Goal: Find specific page/section: Find specific page/section

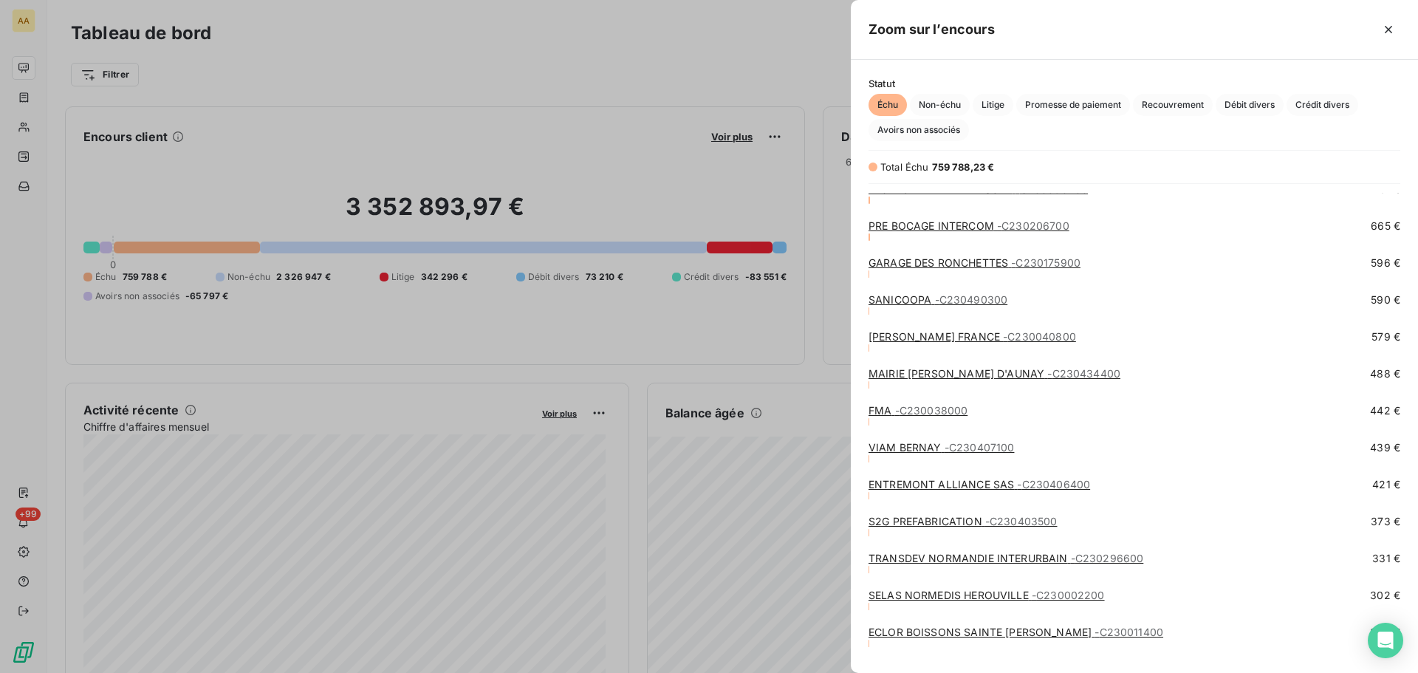
scroll to position [1624, 0]
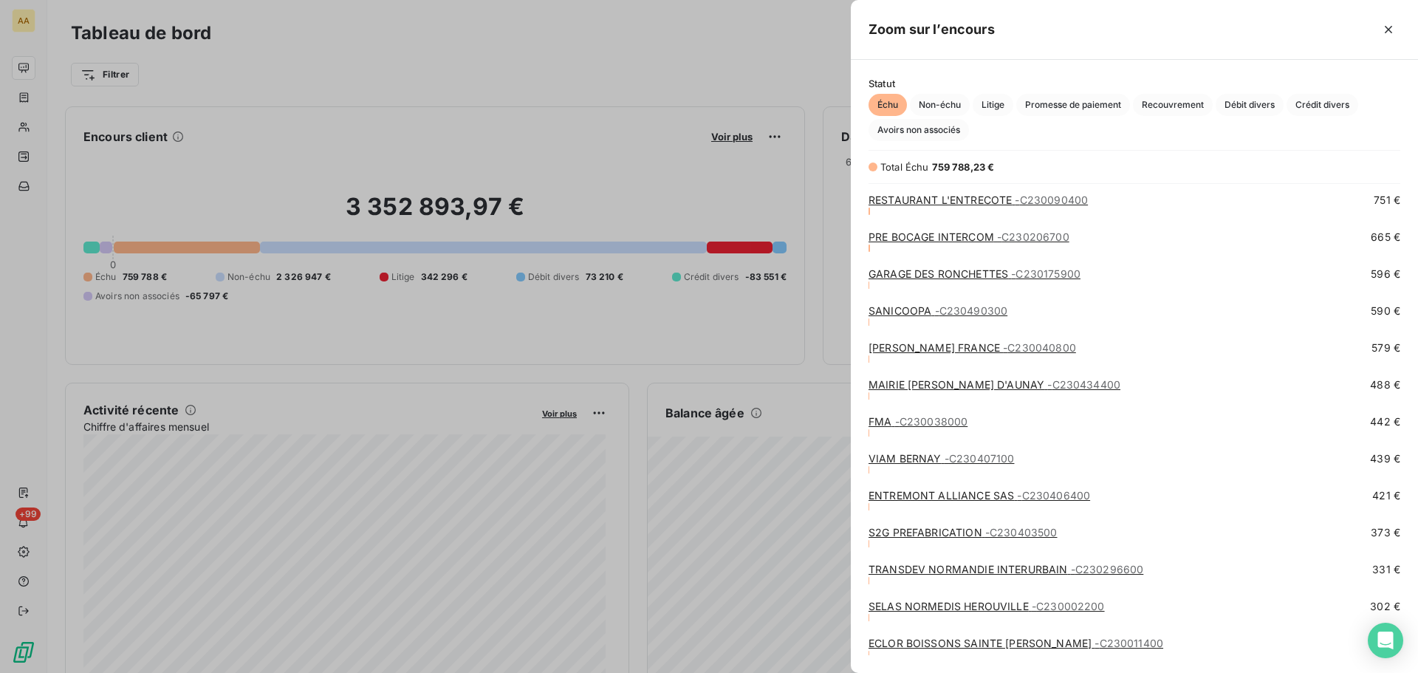
click at [34, 128] on div at bounding box center [709, 336] width 1418 height 673
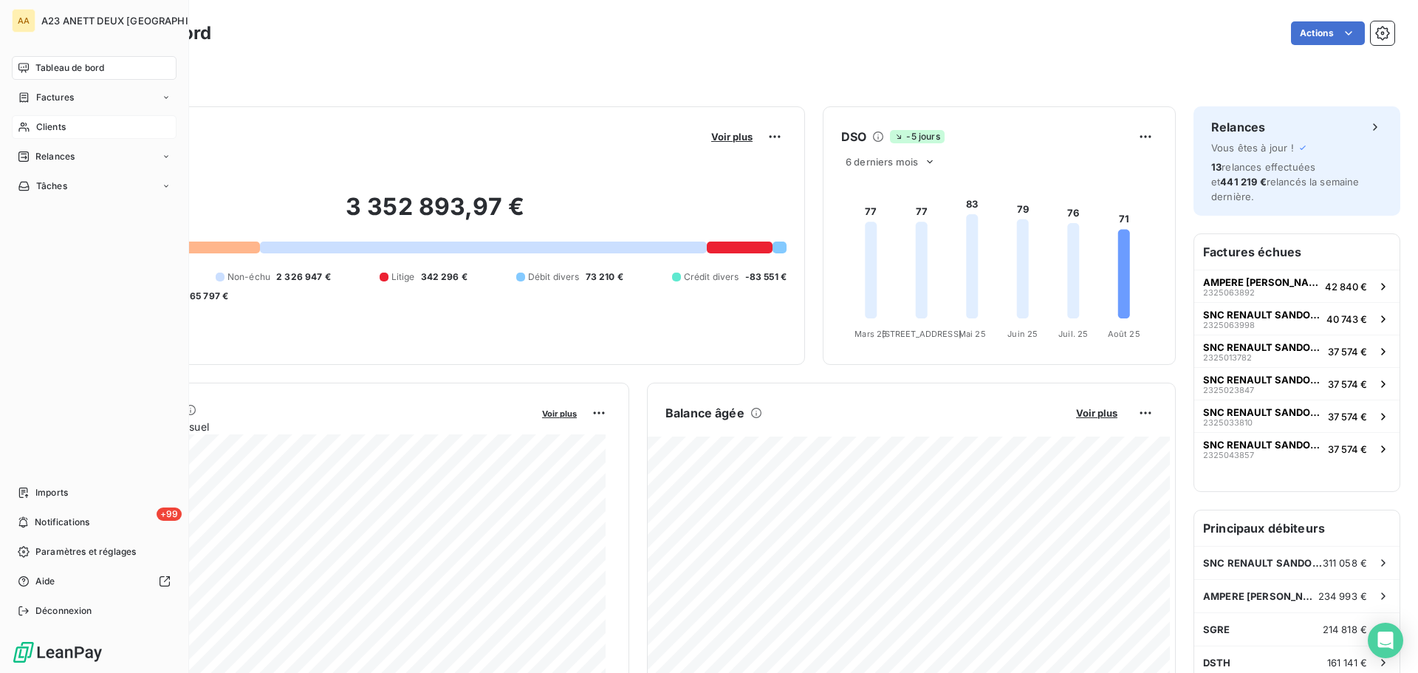
click at [71, 129] on div "Clients" at bounding box center [94, 127] width 165 height 24
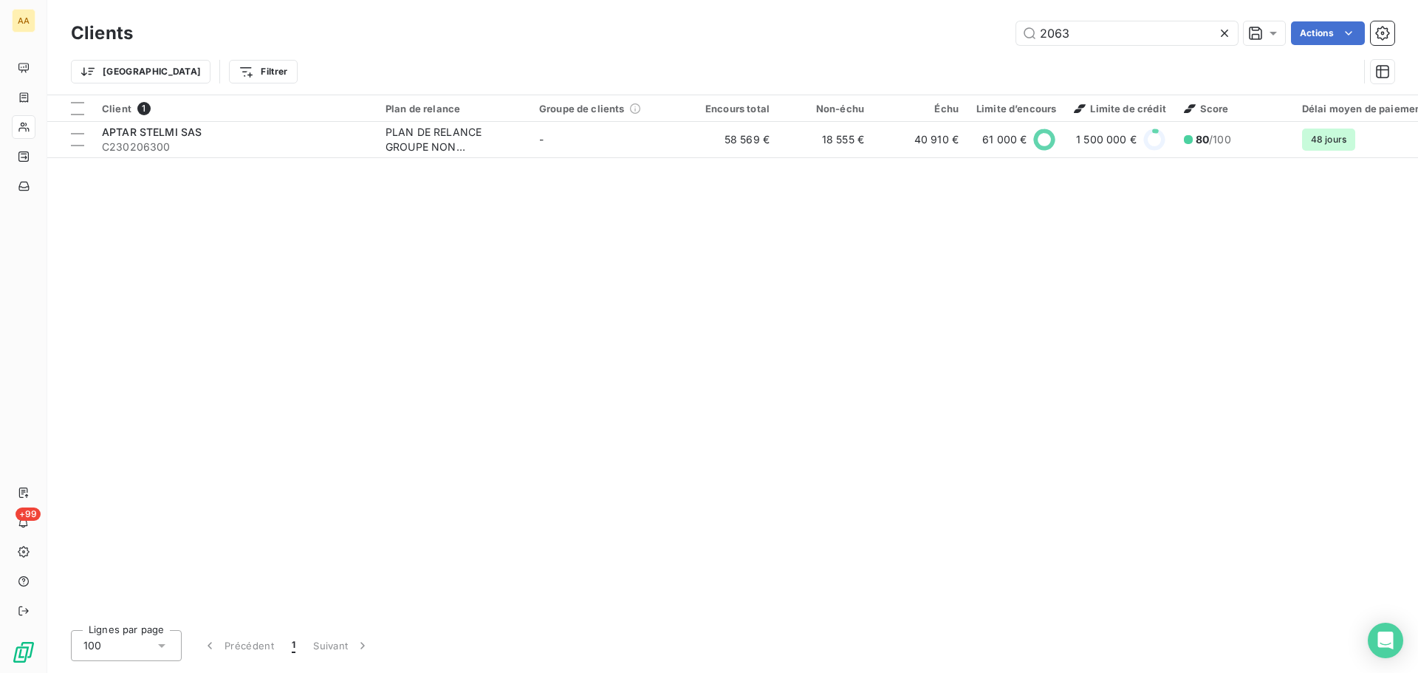
drag, startPoint x: 1091, startPoint y: 25, endPoint x: 939, endPoint y: 33, distance: 152.3
click at [940, 33] on div "2063 Actions" at bounding box center [772, 33] width 1243 height 24
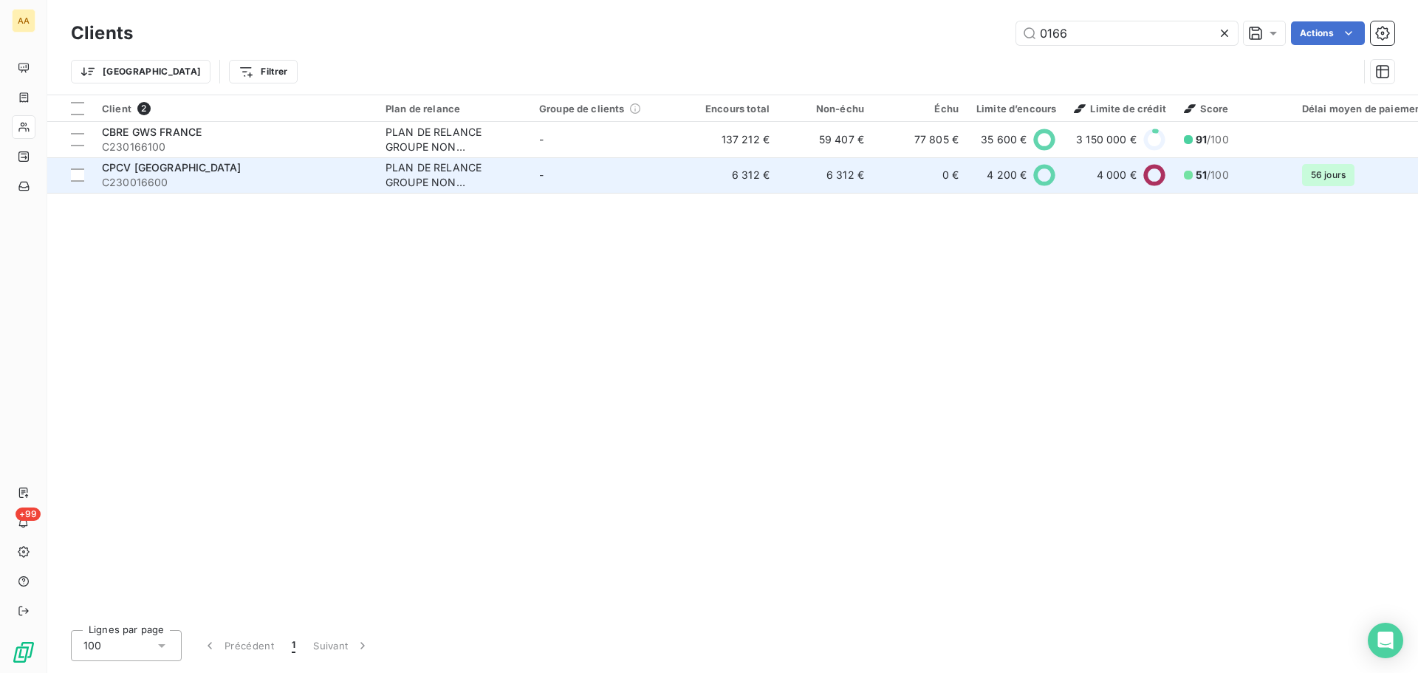
type input "0166"
click at [202, 179] on span "C230016600" at bounding box center [235, 182] width 266 height 15
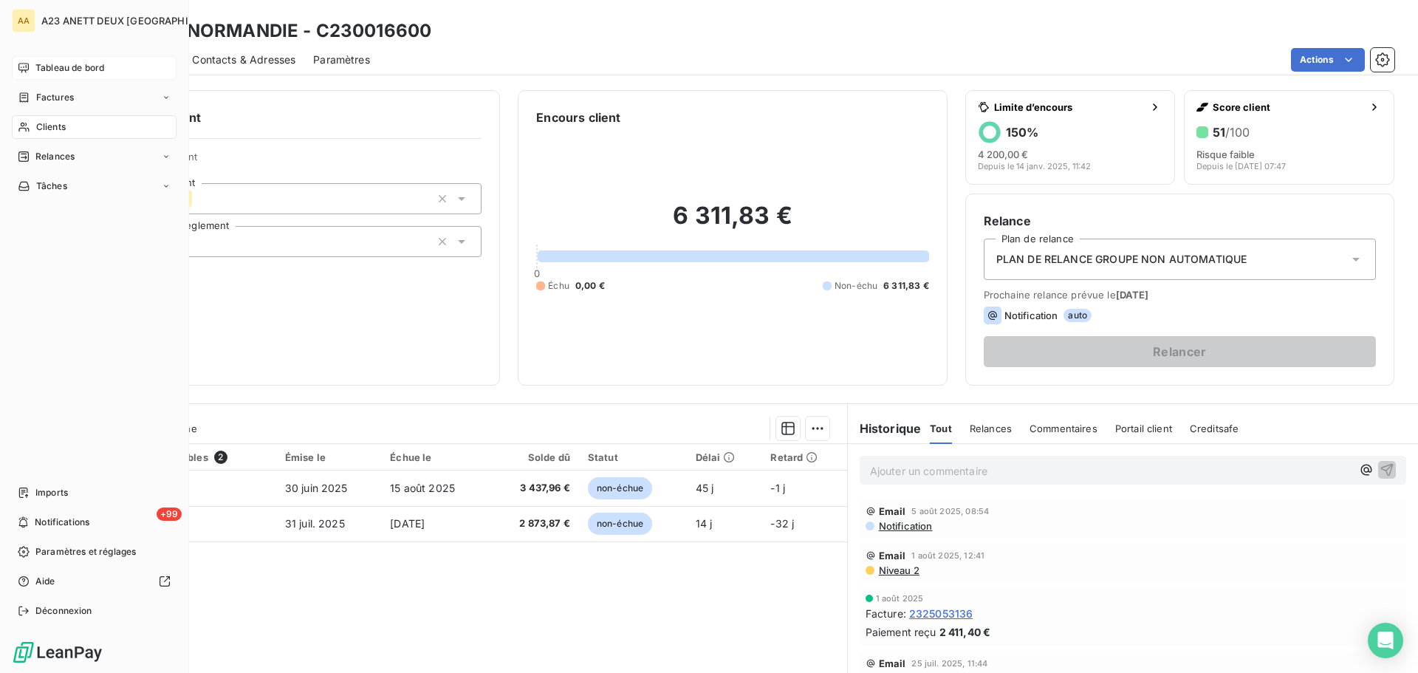
click at [47, 62] on span "Tableau de bord" at bounding box center [69, 67] width 69 height 13
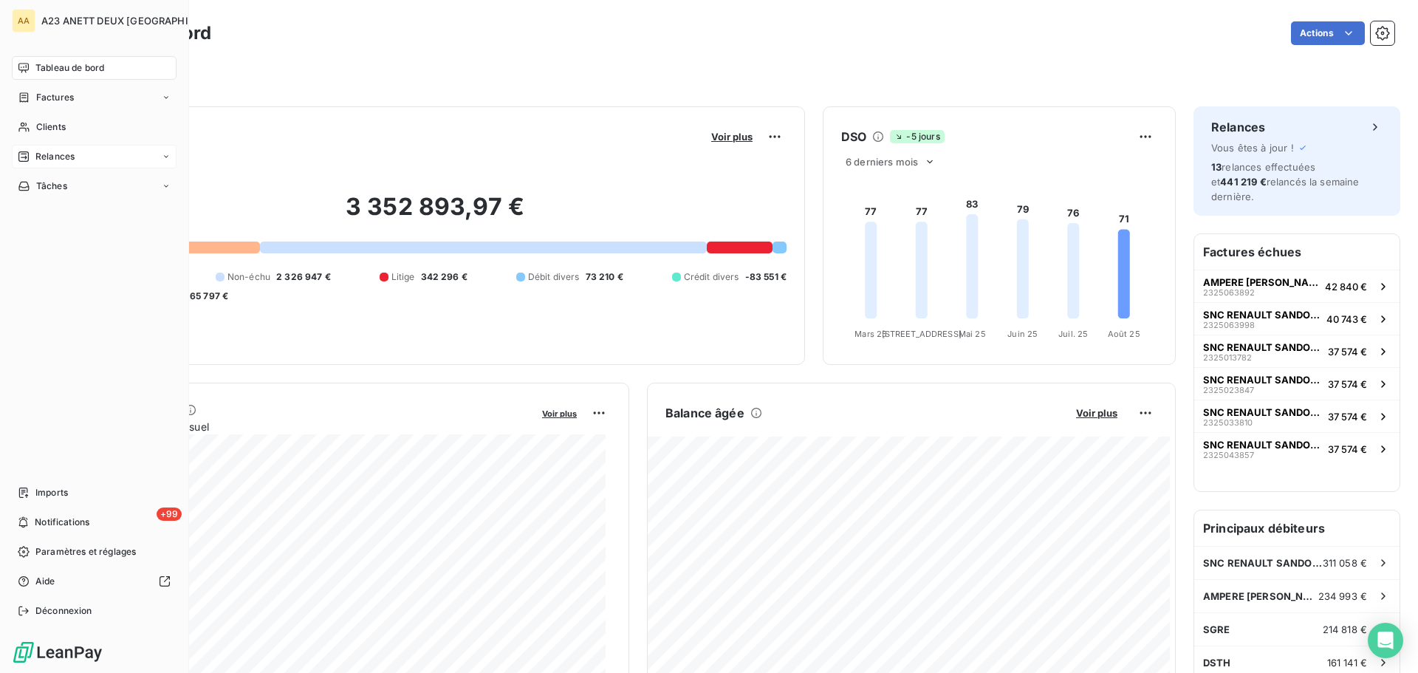
click at [59, 156] on span "Relances" at bounding box center [54, 156] width 39 height 13
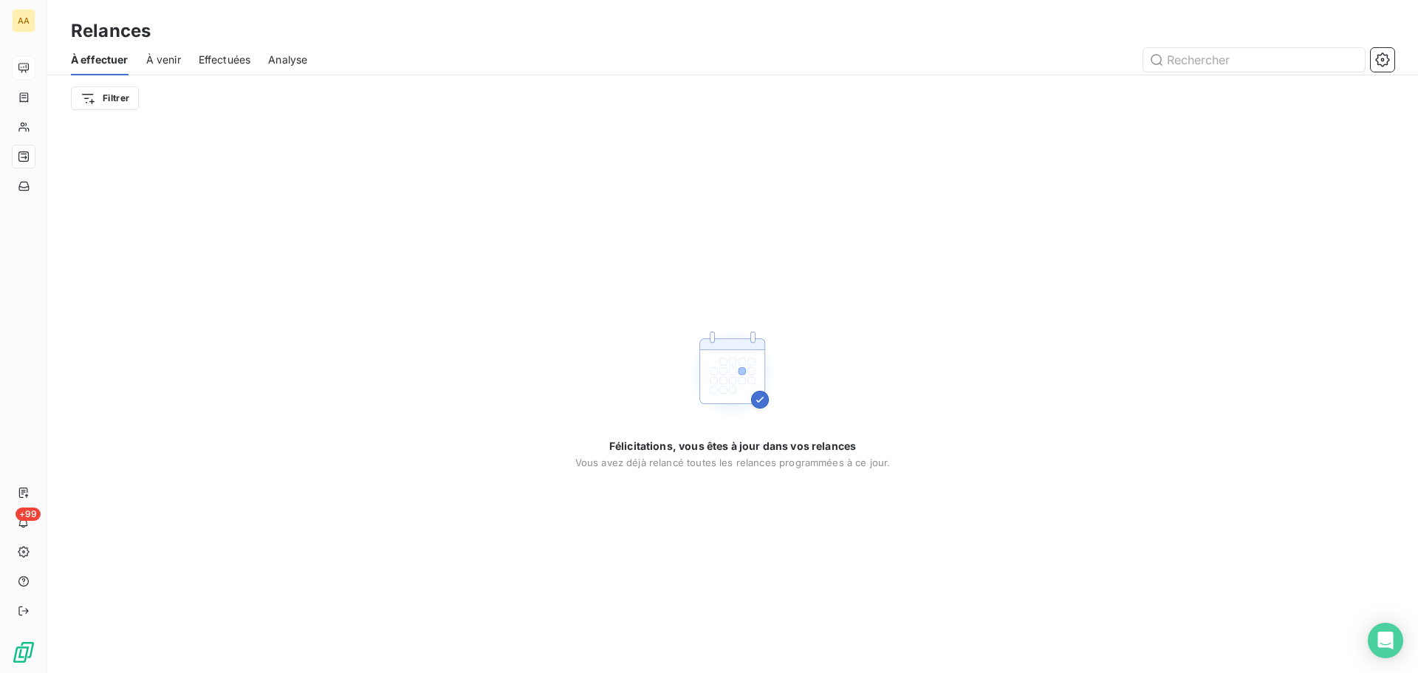
click at [179, 63] on span "À venir" at bounding box center [163, 59] width 35 height 15
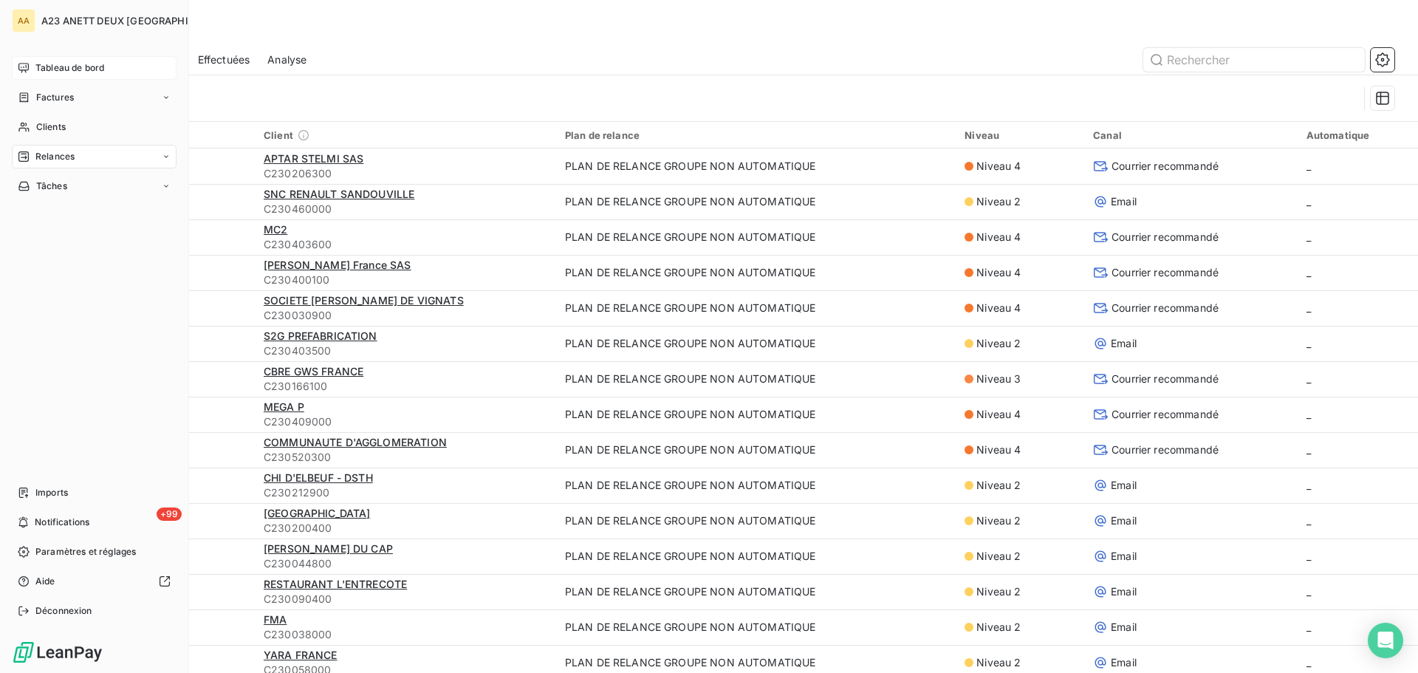
click at [46, 69] on span "Tableau de bord" at bounding box center [69, 67] width 69 height 13
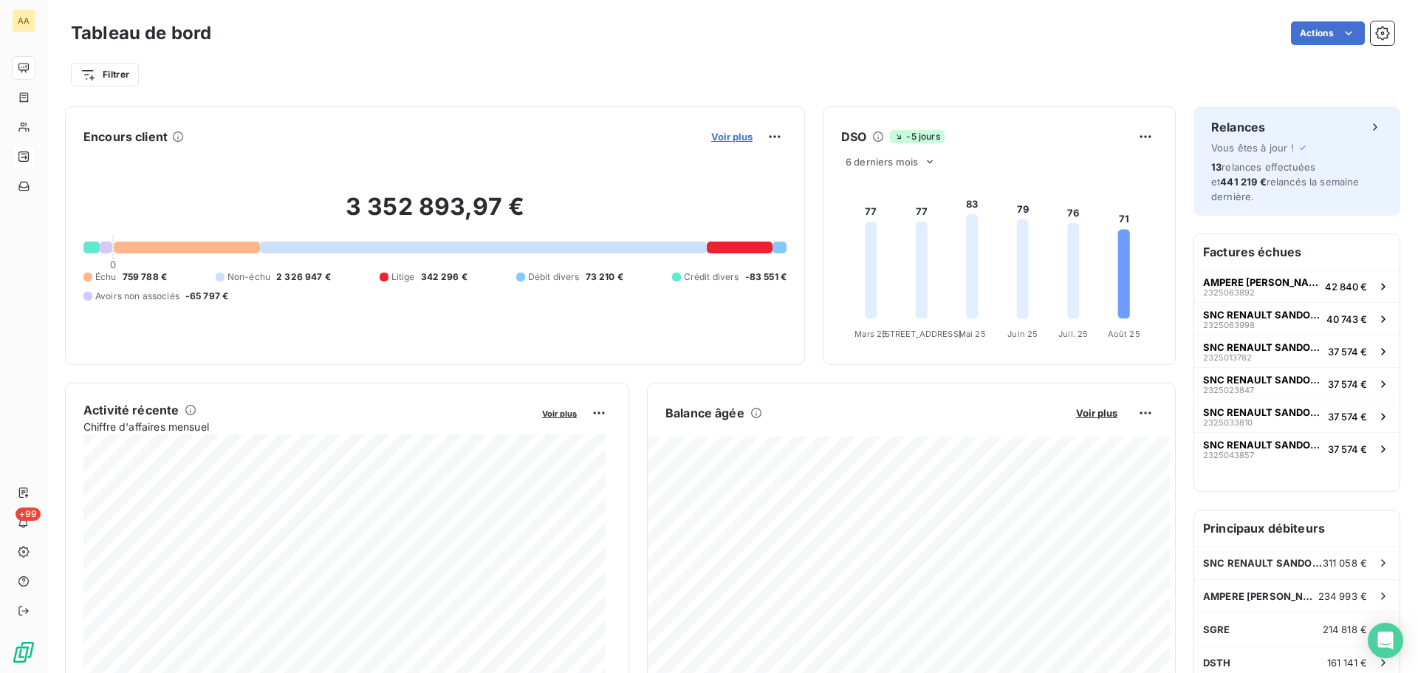
click at [735, 134] on span "Voir plus" at bounding box center [731, 137] width 41 height 12
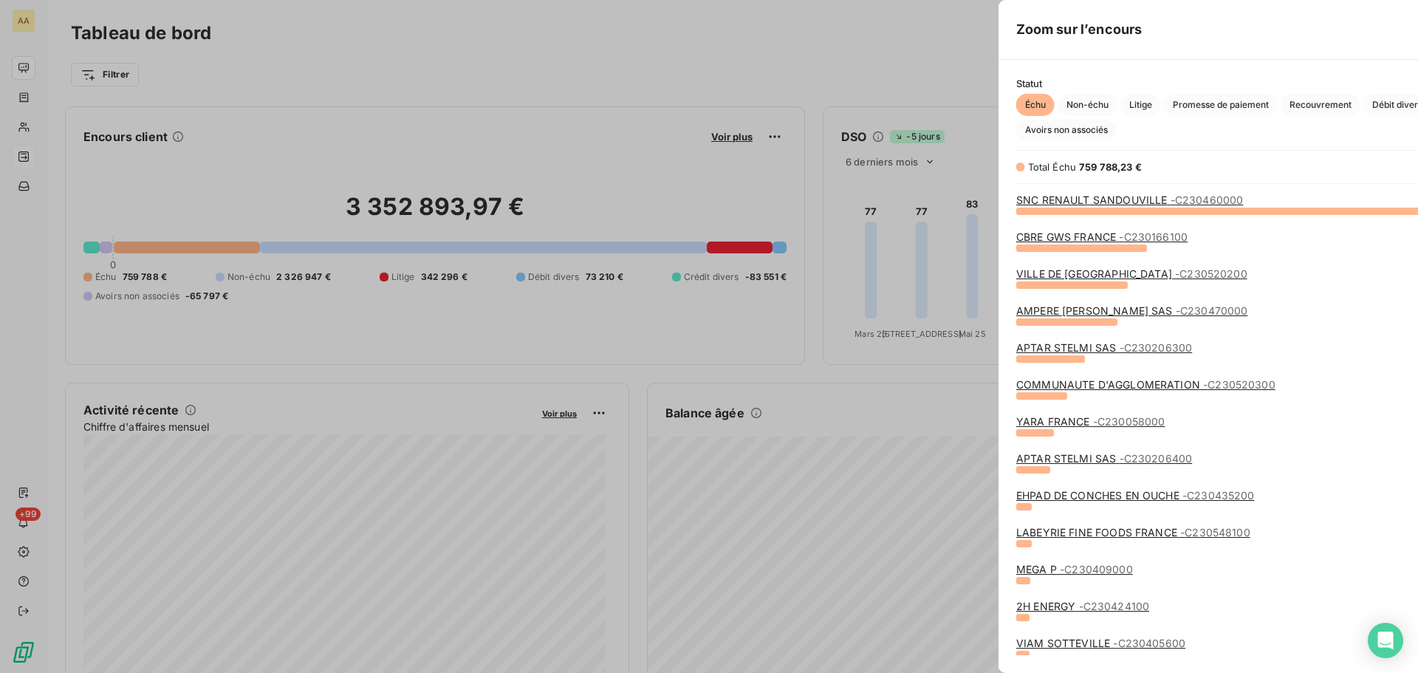
scroll to position [451, 556]
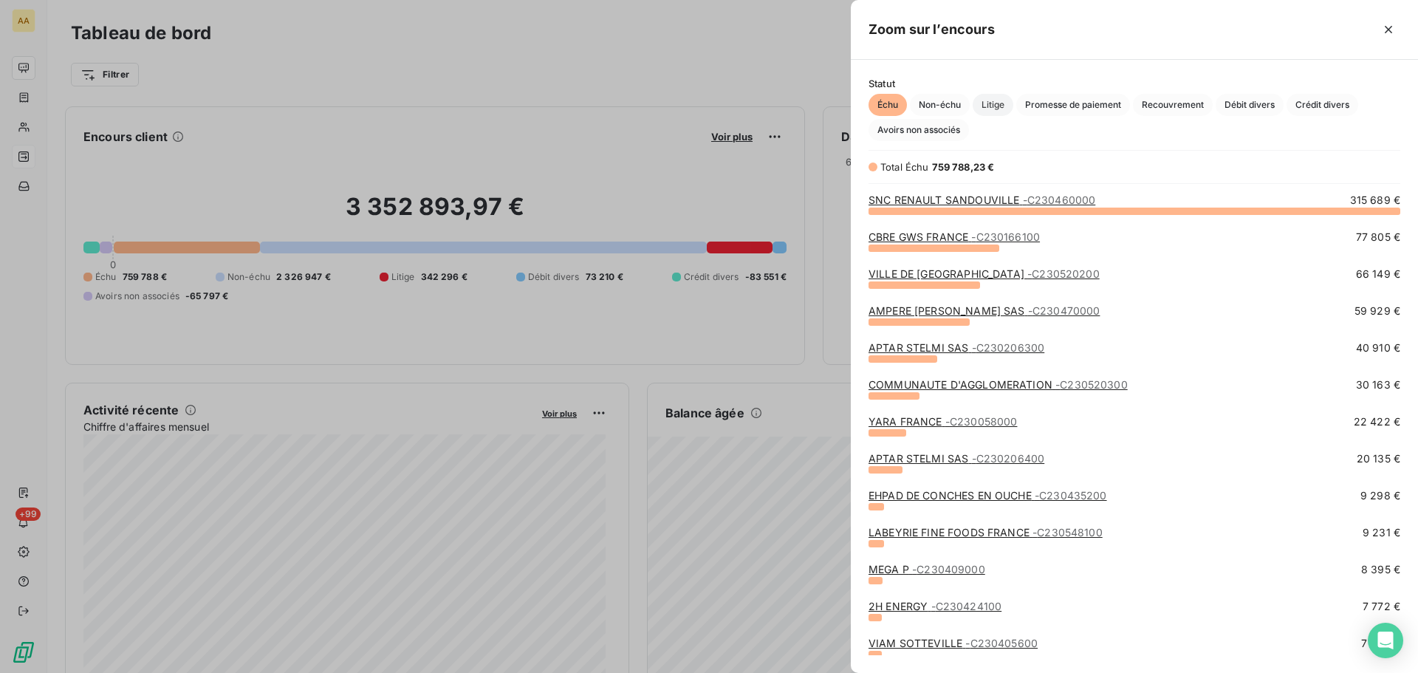
click at [995, 98] on span "Litige" at bounding box center [992, 105] width 41 height 22
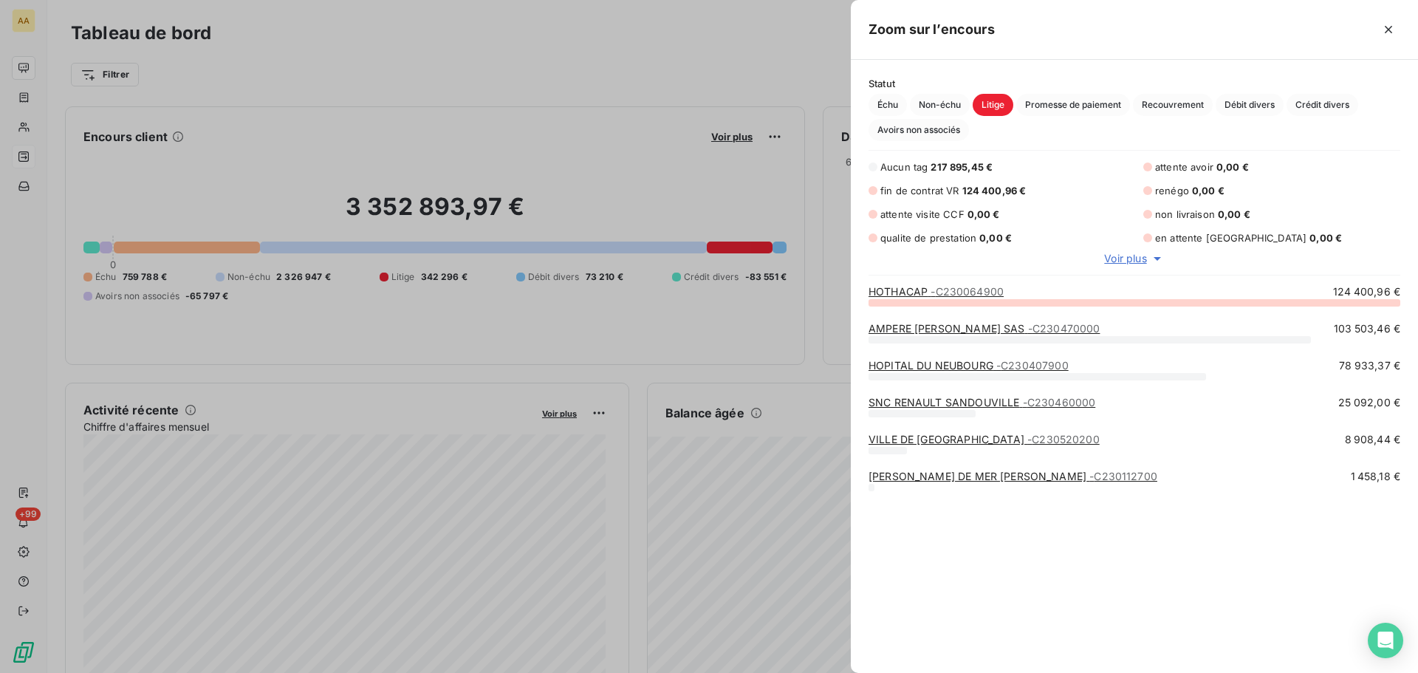
scroll to position [360, 556]
click at [881, 107] on span "Échu" at bounding box center [887, 105] width 38 height 22
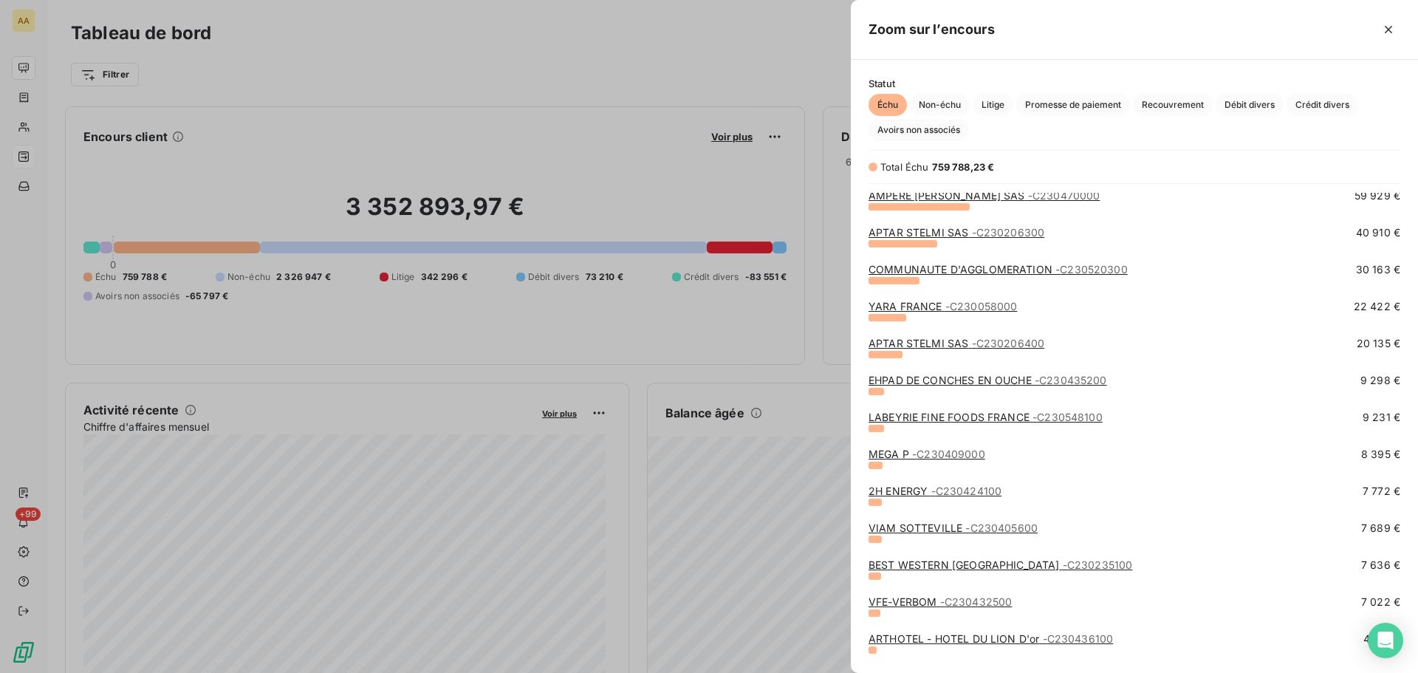
scroll to position [148, 0]
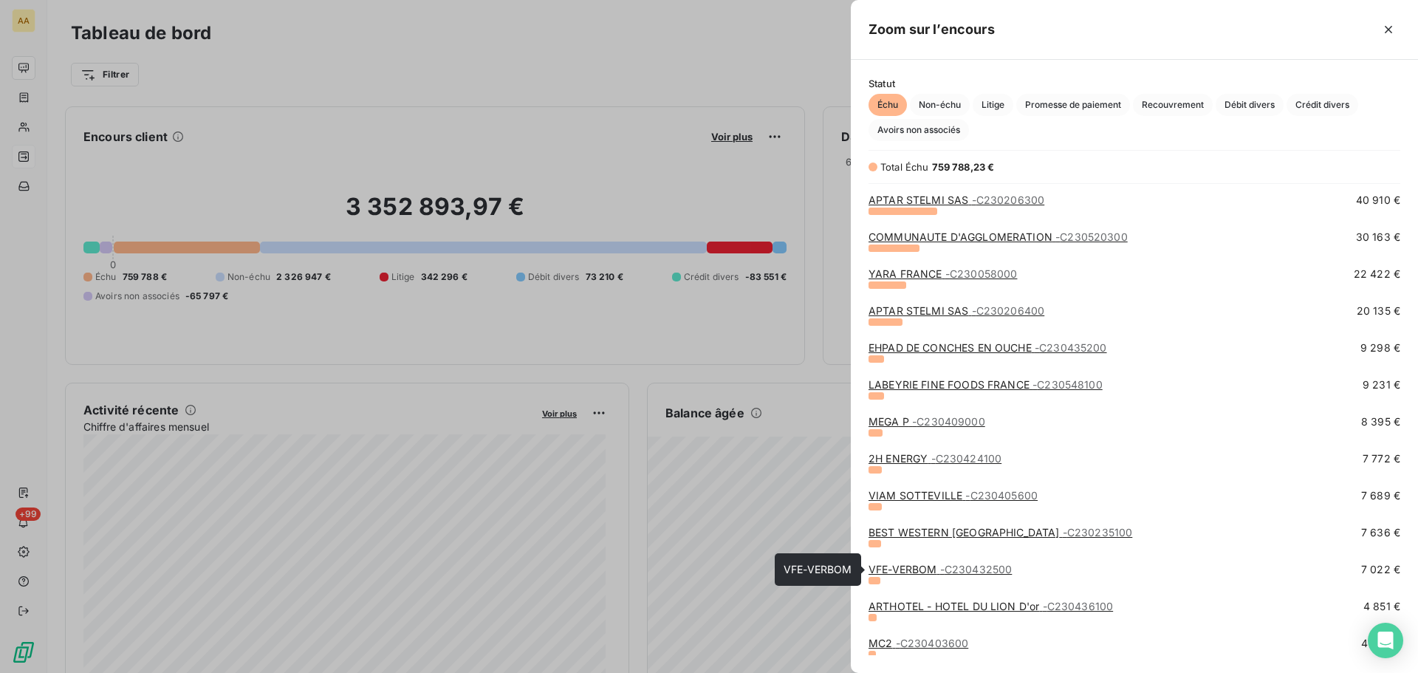
click at [953, 565] on span "- C230432500" at bounding box center [976, 569] width 72 height 13
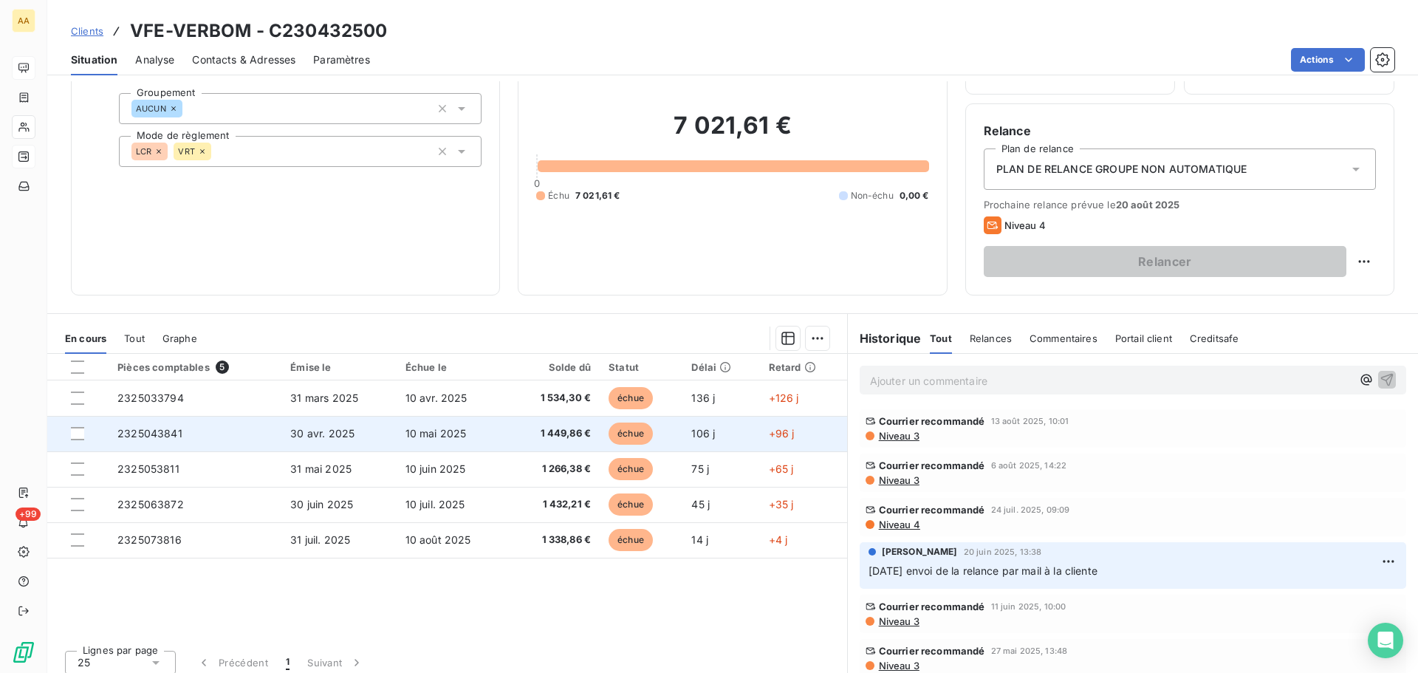
scroll to position [100, 0]
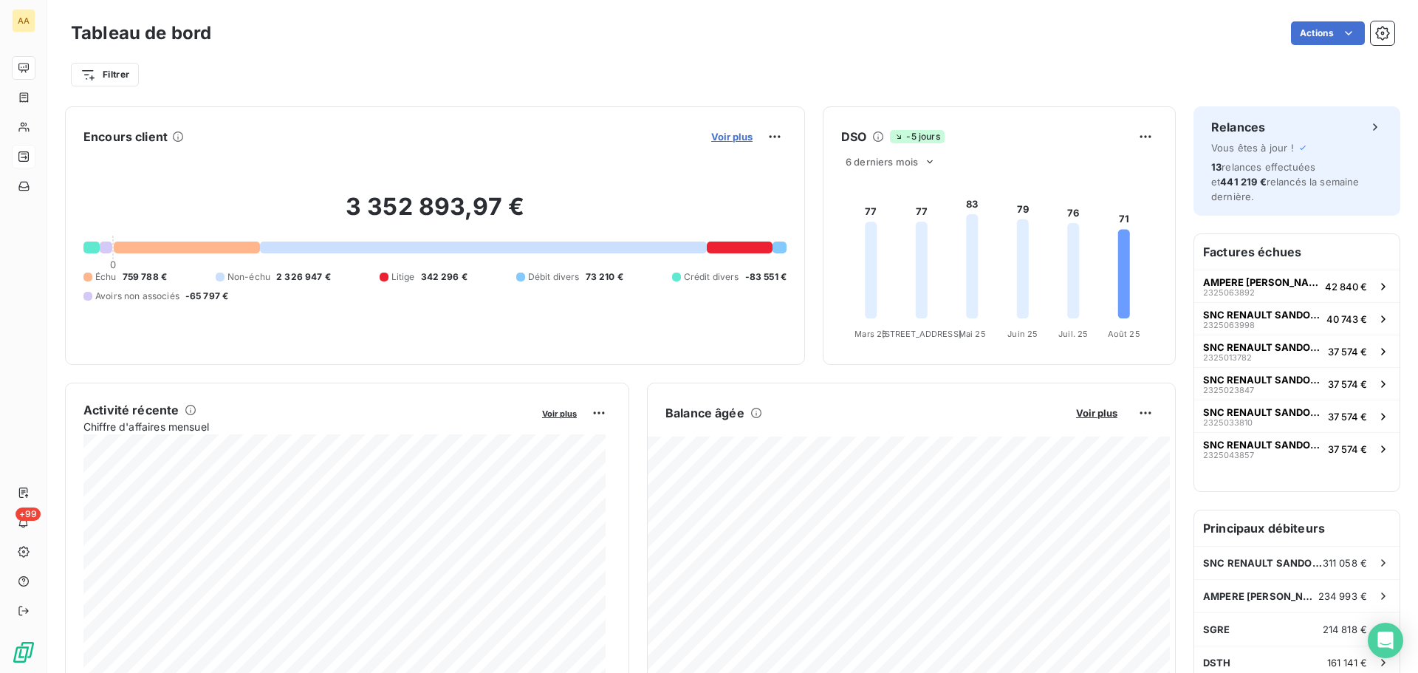
click at [720, 140] on span "Voir plus" at bounding box center [731, 137] width 41 height 12
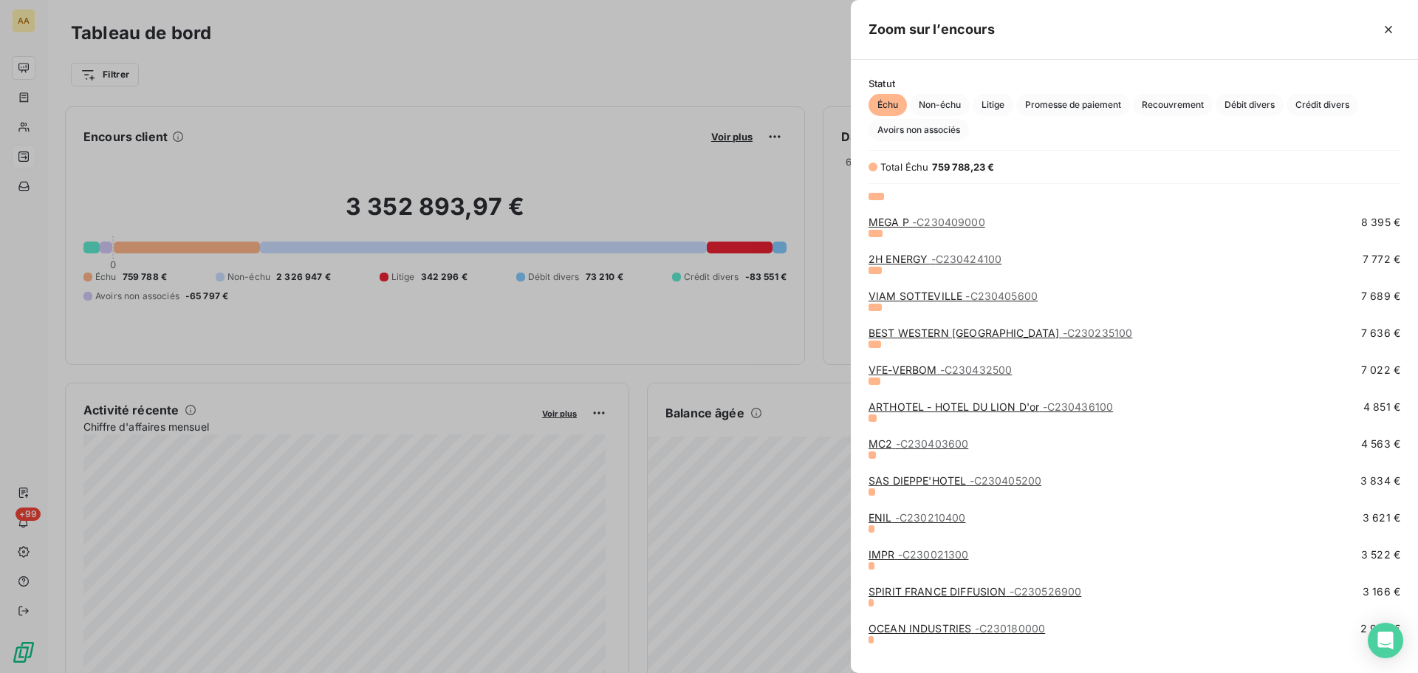
scroll to position [369, 0]
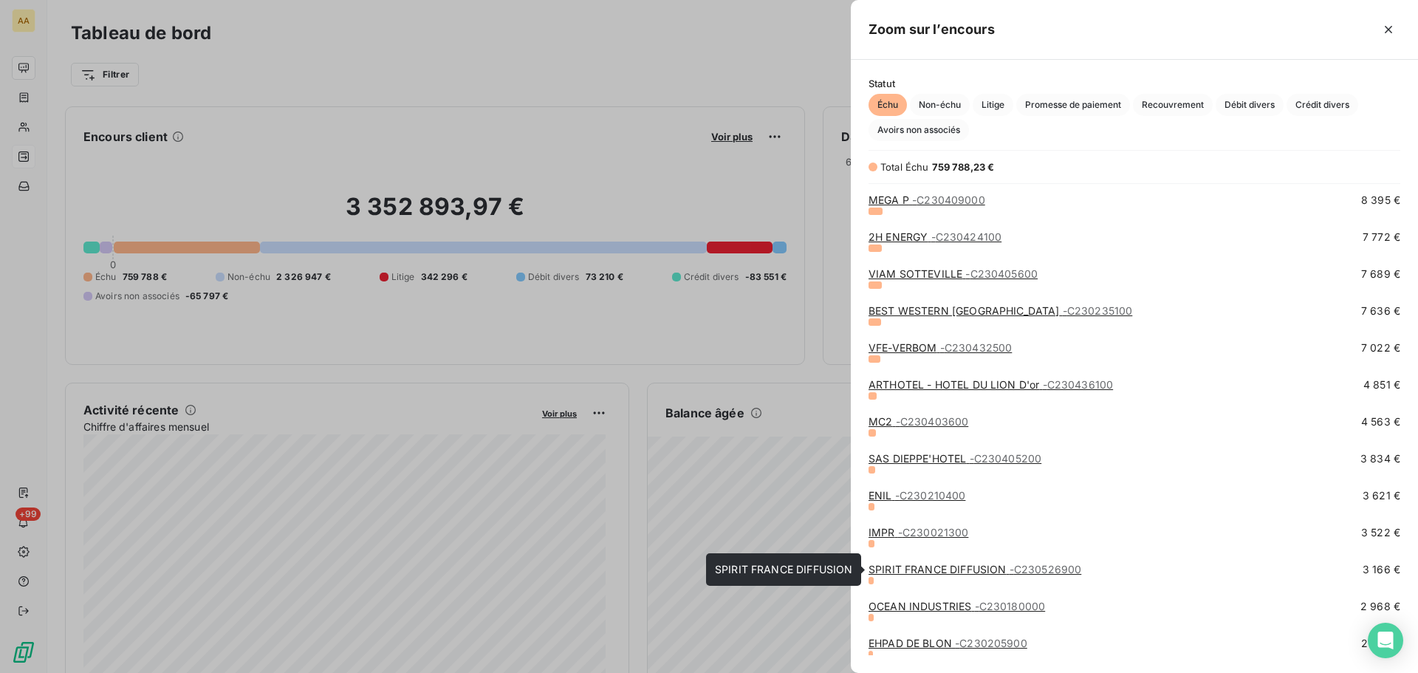
click at [967, 566] on link "SPIRIT FRANCE DIFFUSION - C230526900" at bounding box center [974, 569] width 213 height 13
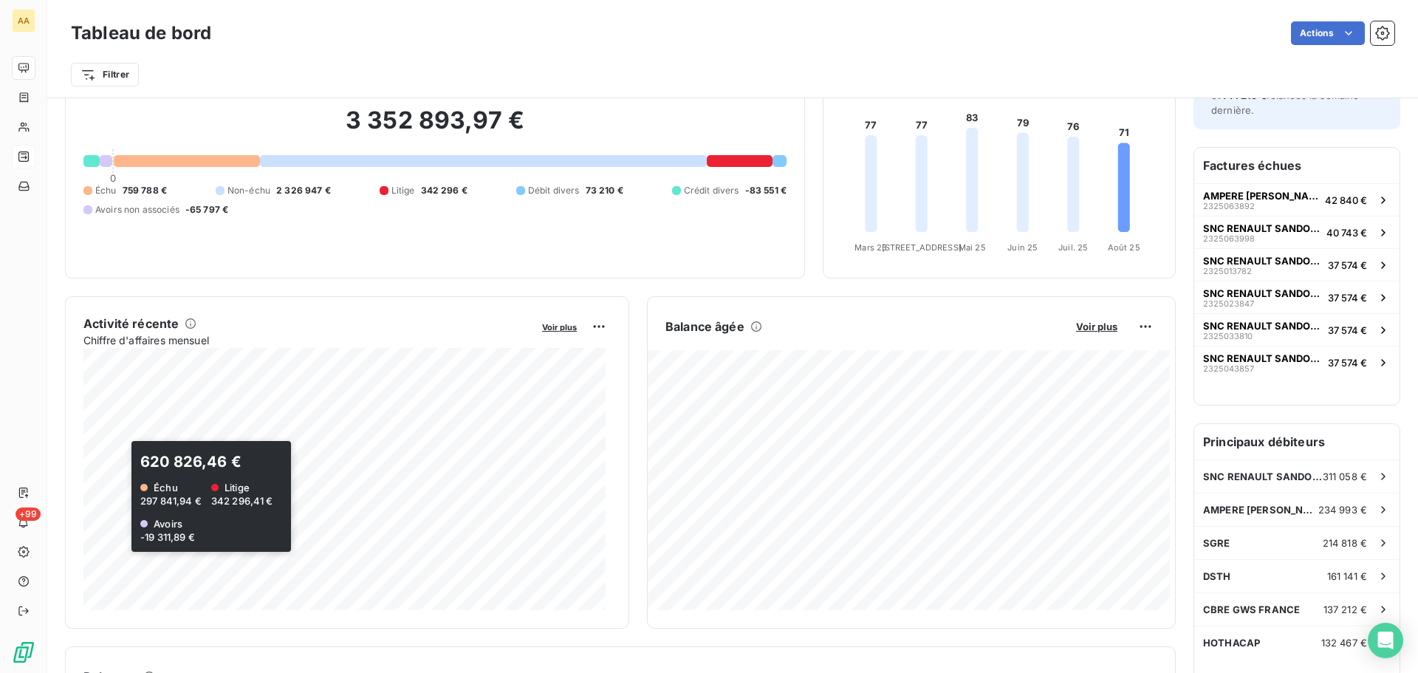
scroll to position [75, 0]
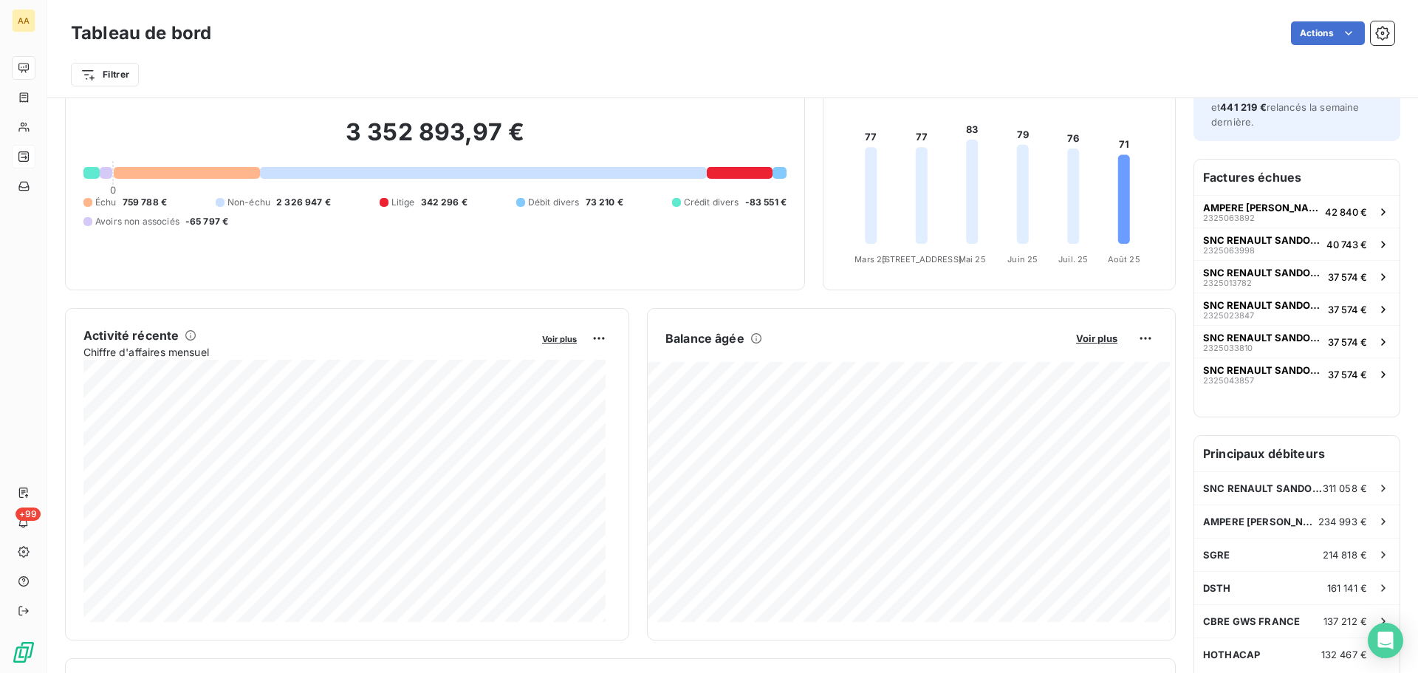
click at [564, 212] on div "Échu 759 788 € Non-échu 2 326 947 € Litige 342 296 € Débit divers 73 210 € Créd…" at bounding box center [434, 212] width 703 height 32
click at [559, 201] on span "Débit divers" at bounding box center [554, 202] width 52 height 13
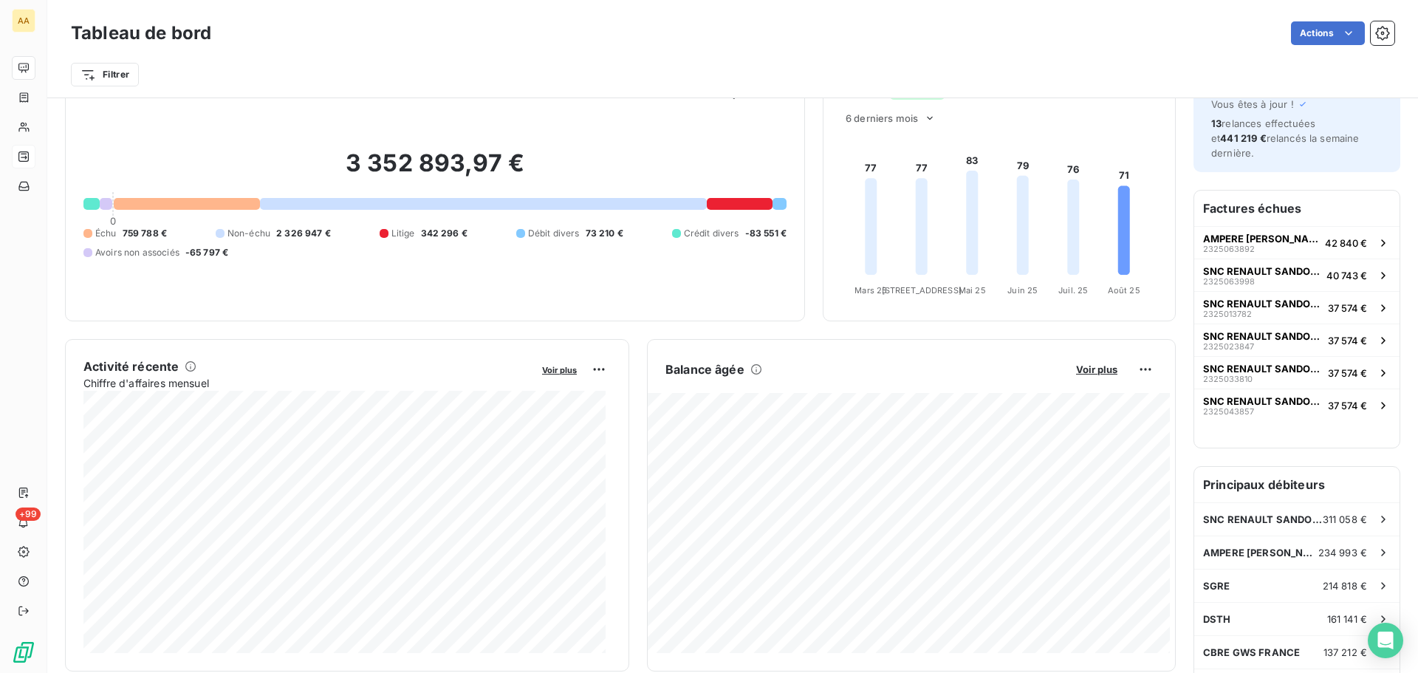
scroll to position [0, 0]
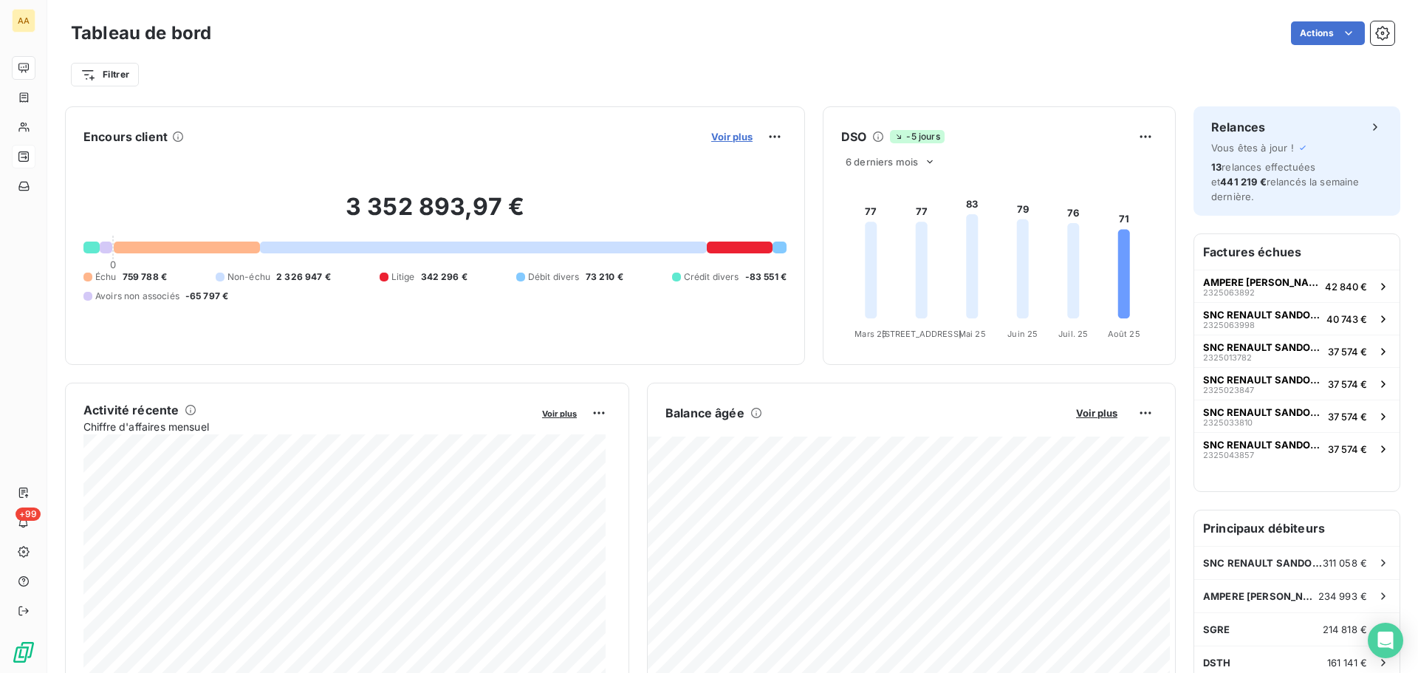
click at [730, 141] on span "Voir plus" at bounding box center [731, 137] width 41 height 12
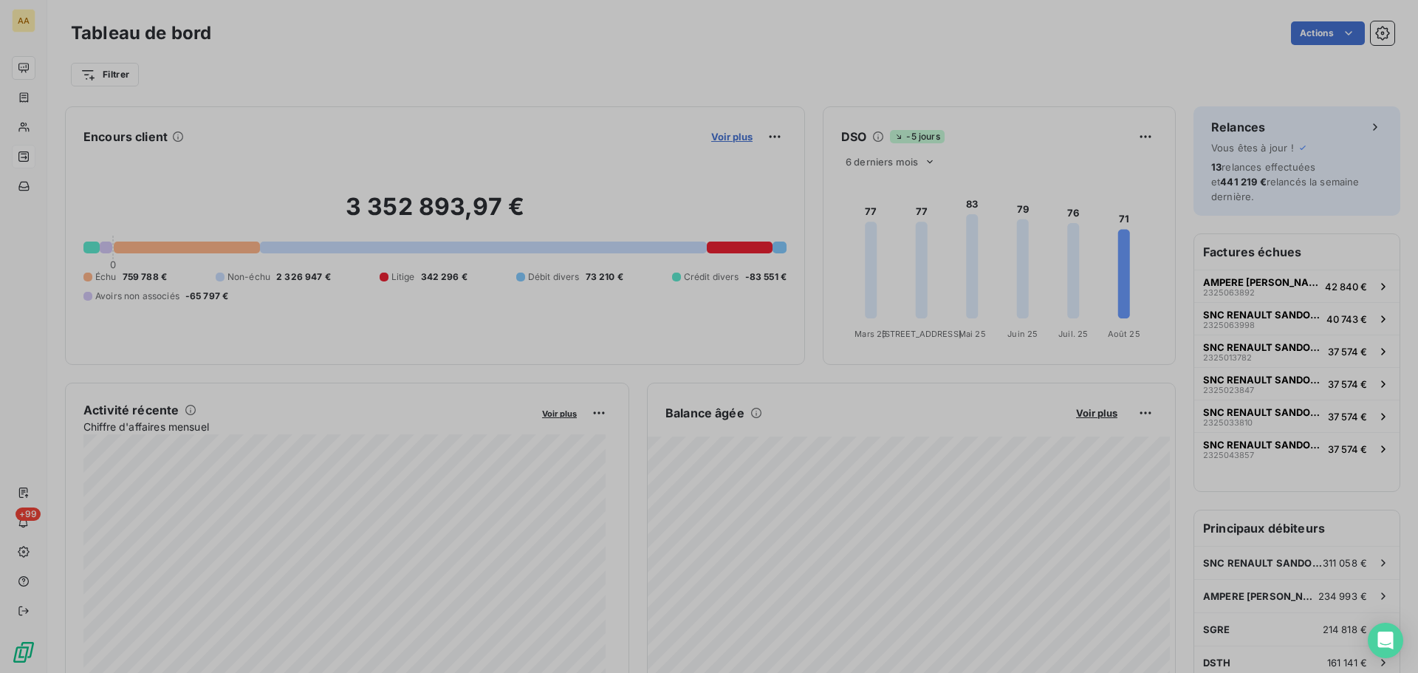
scroll to position [12, 12]
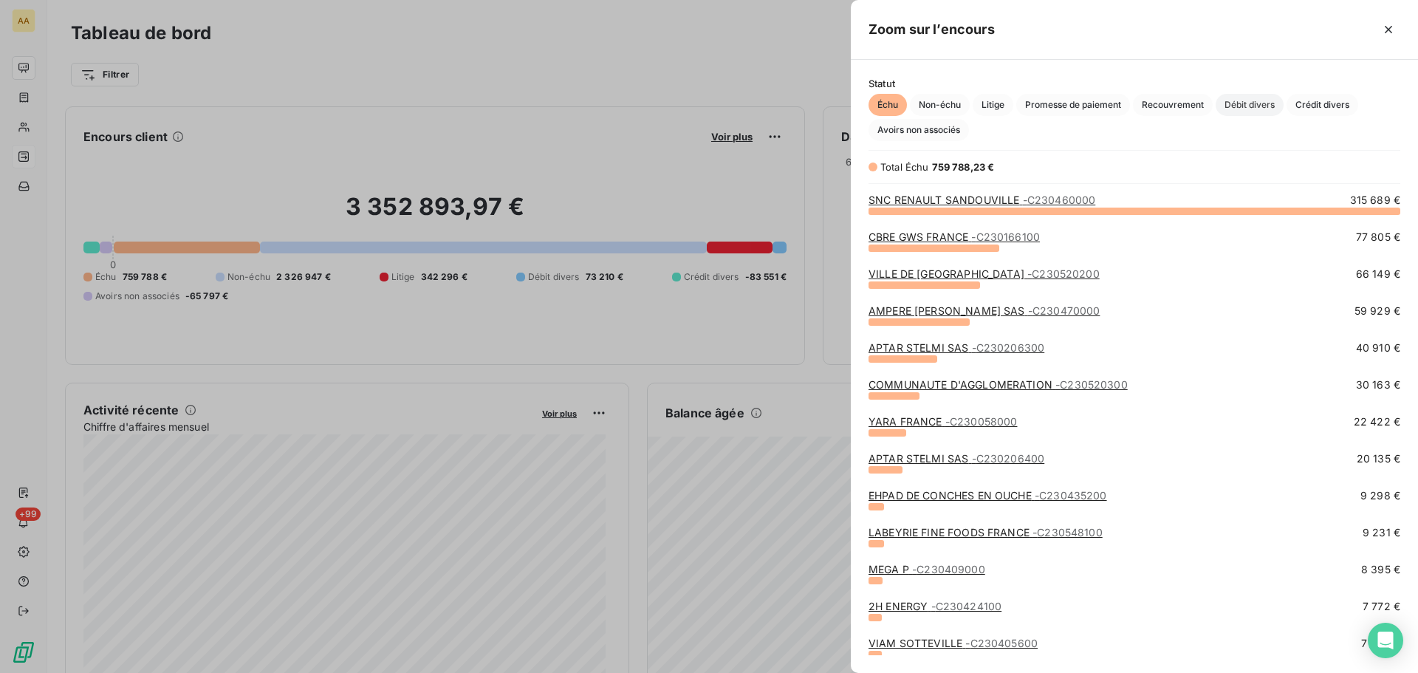
click at [1252, 106] on span "Débit divers" at bounding box center [1249, 105] width 68 height 22
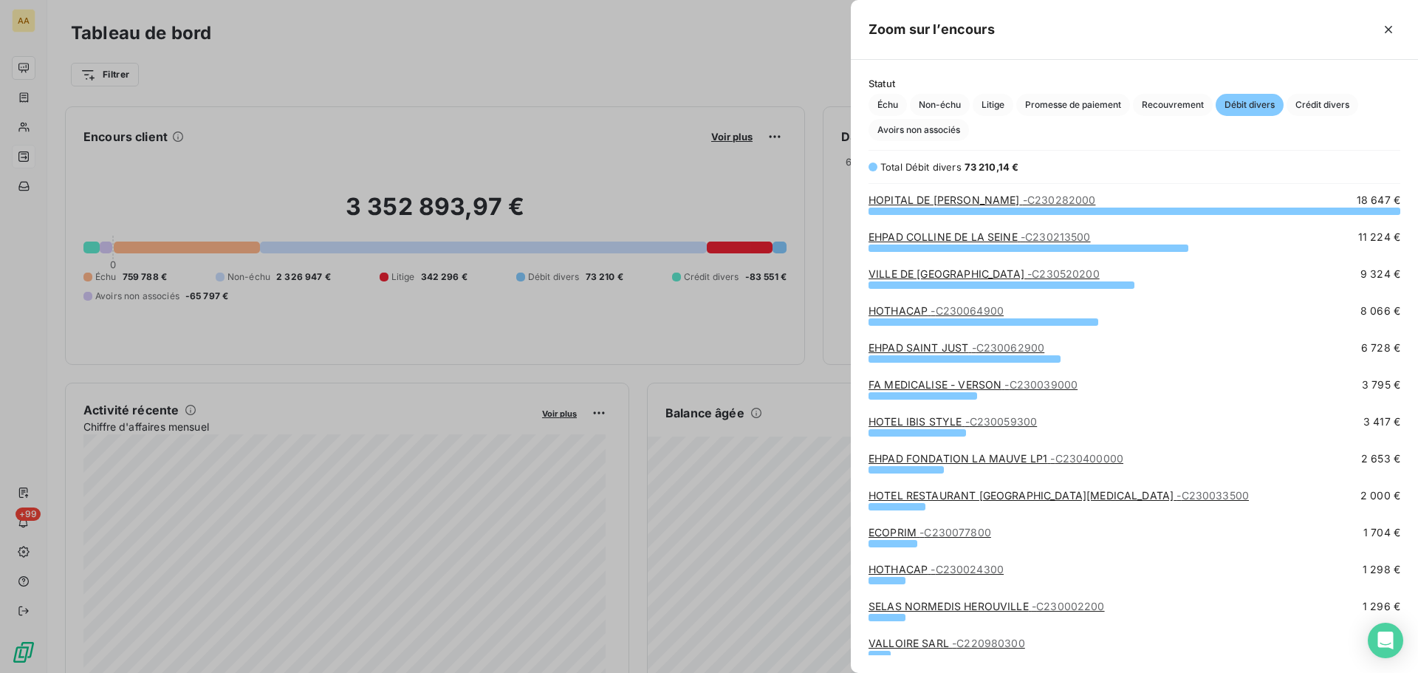
scroll to position [451, 556]
click at [1006, 238] on link "EHPAD COLLINE DE LA SEINE - C230213500" at bounding box center [979, 236] width 222 height 13
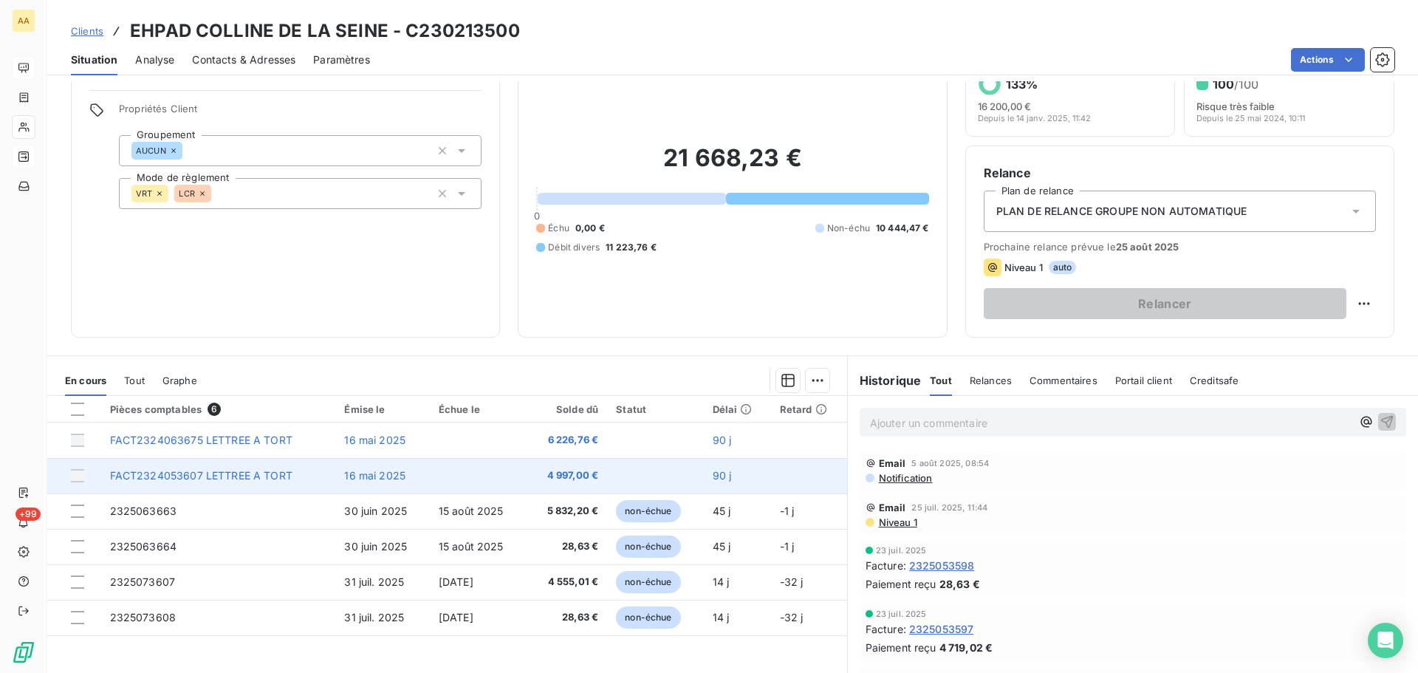
scroll to position [74, 0]
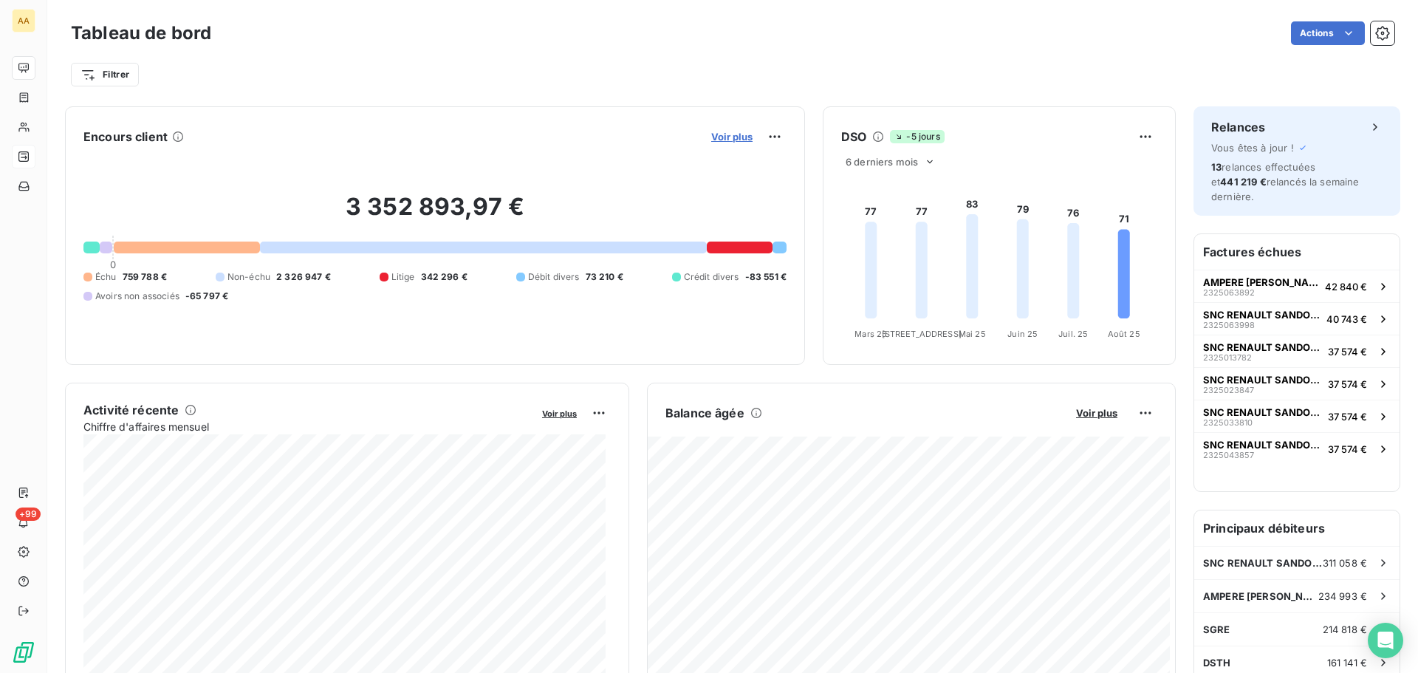
click at [730, 136] on span "Voir plus" at bounding box center [731, 137] width 41 height 12
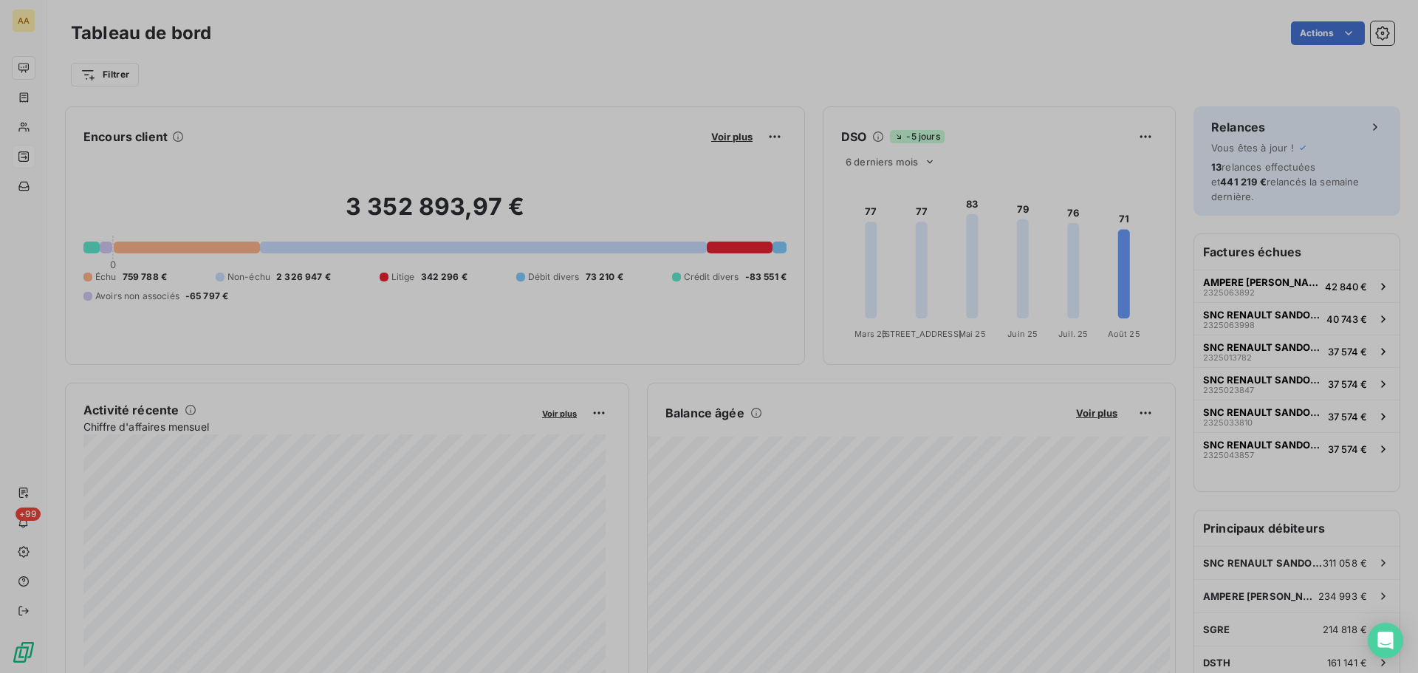
scroll to position [12, 12]
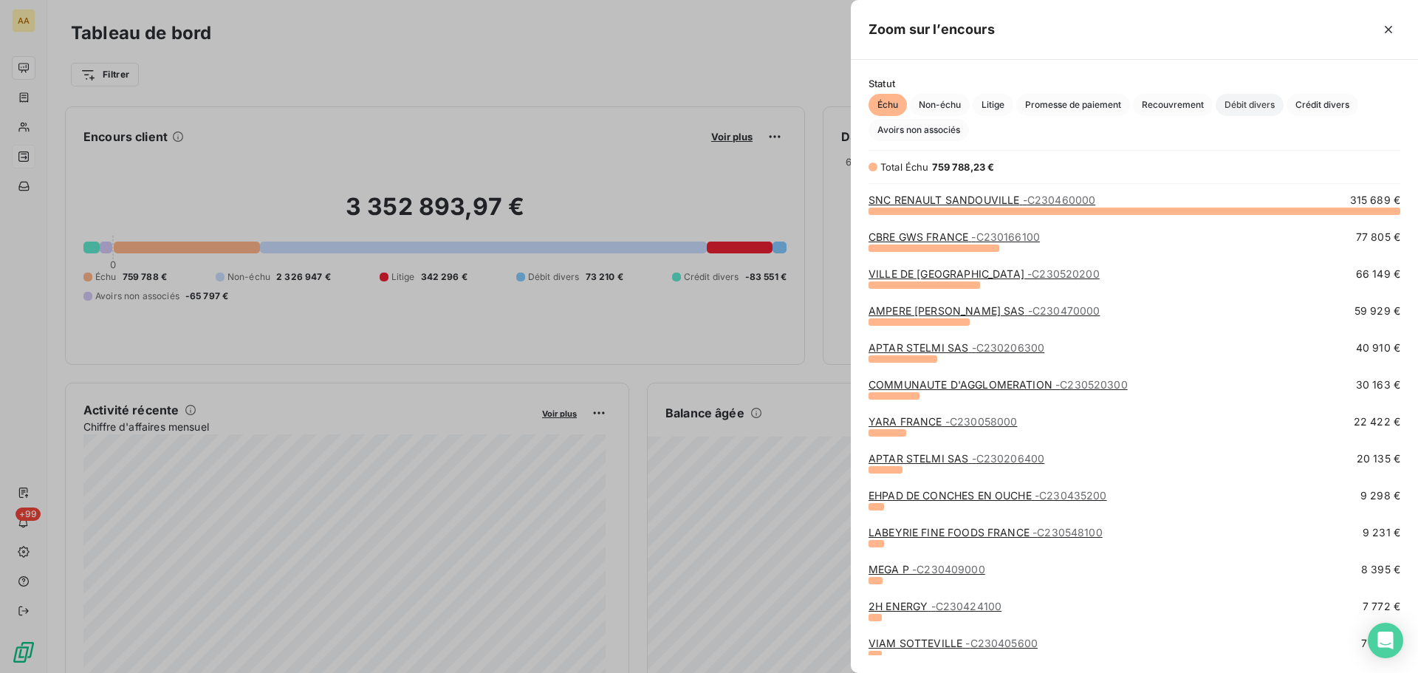
click at [1247, 103] on span "Débit divers" at bounding box center [1249, 105] width 68 height 22
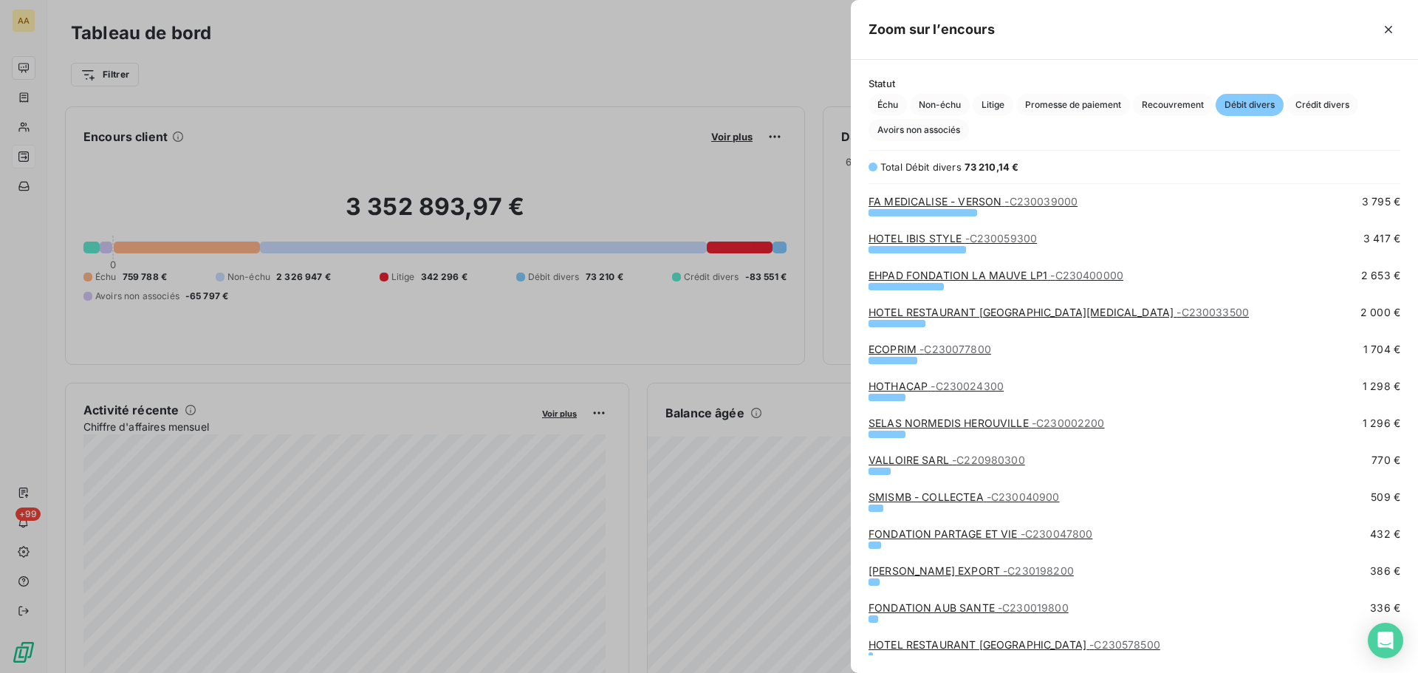
scroll to position [148, 0]
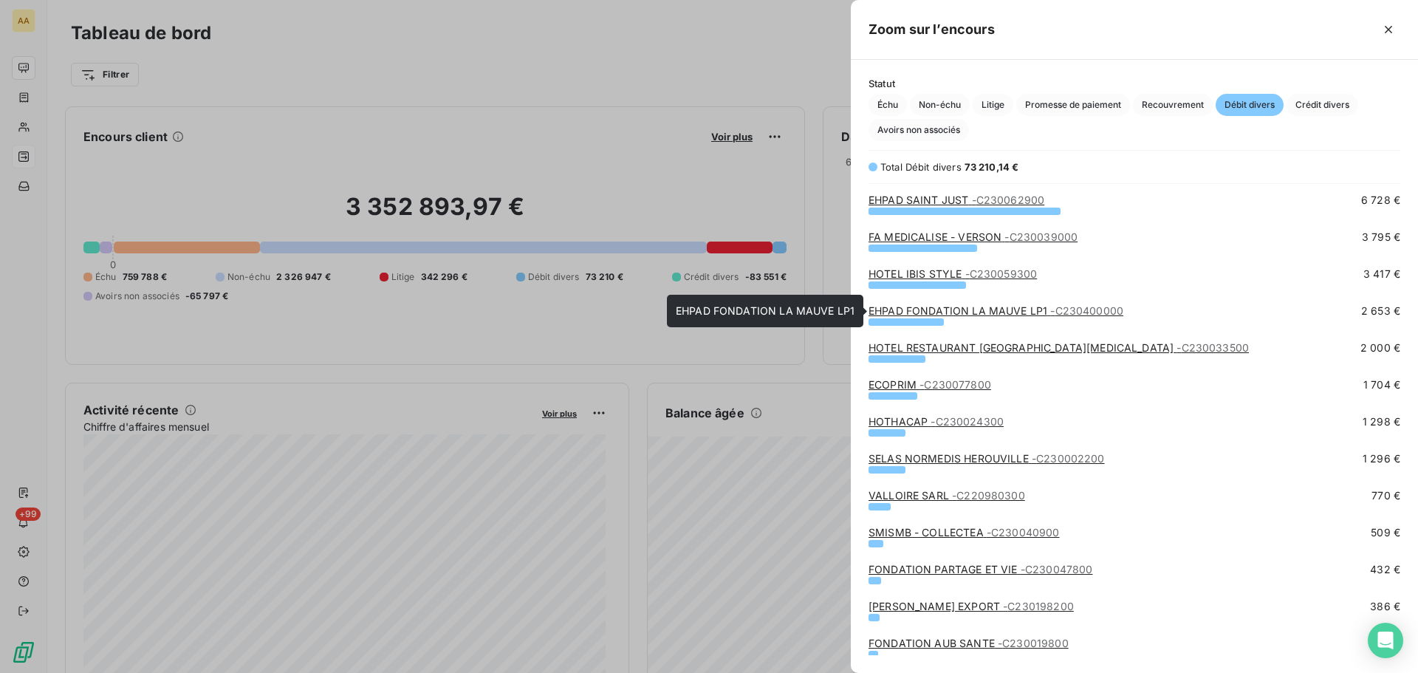
click at [988, 309] on link "EHPAD FONDATION LA MAUVE LP1 - C230400000" at bounding box center [995, 310] width 255 height 13
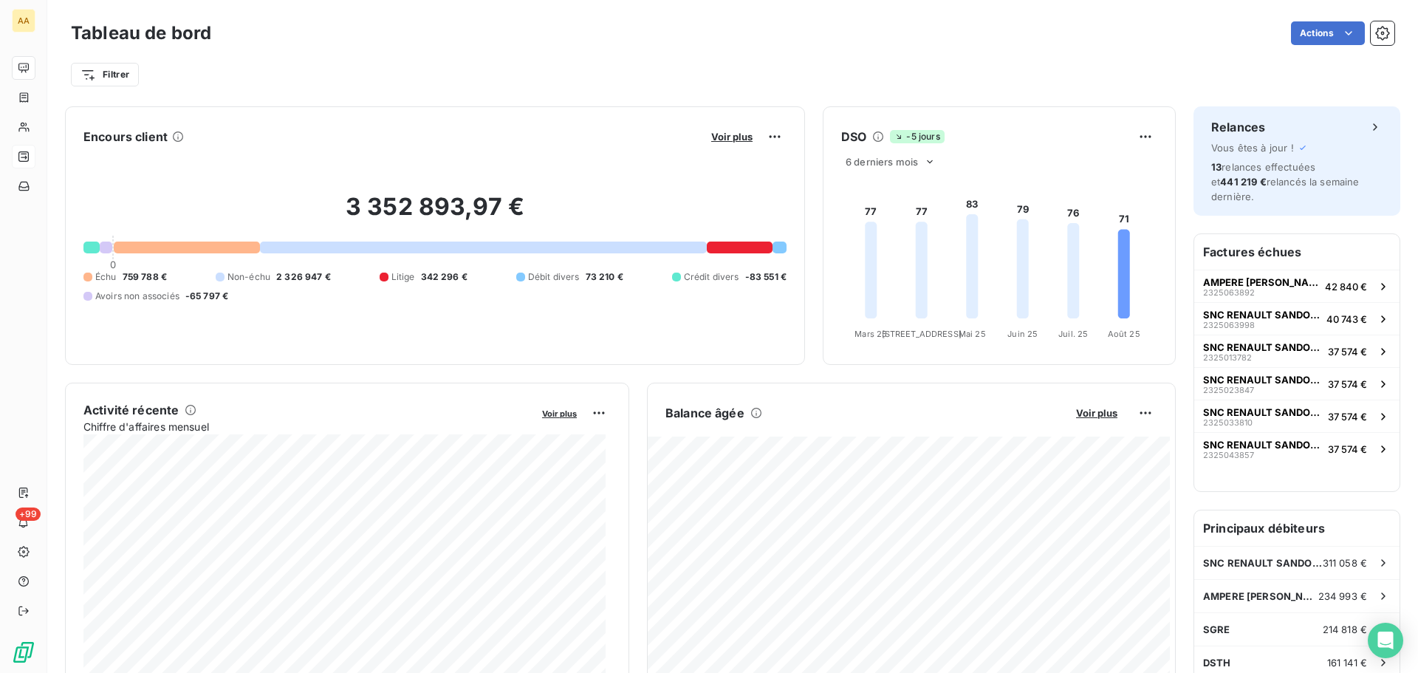
click at [630, 45] on div "Tableau de bord Actions" at bounding box center [732, 33] width 1323 height 31
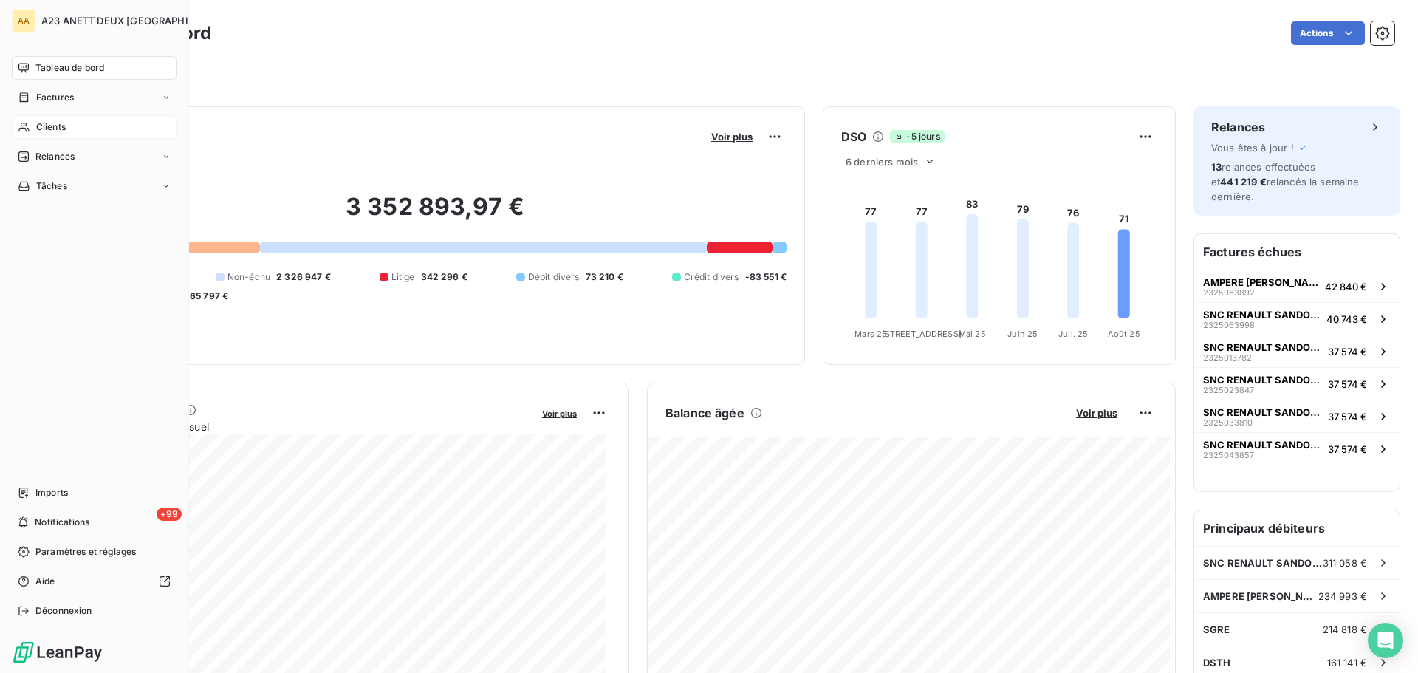
click at [45, 126] on span "Clients" at bounding box center [51, 126] width 30 height 13
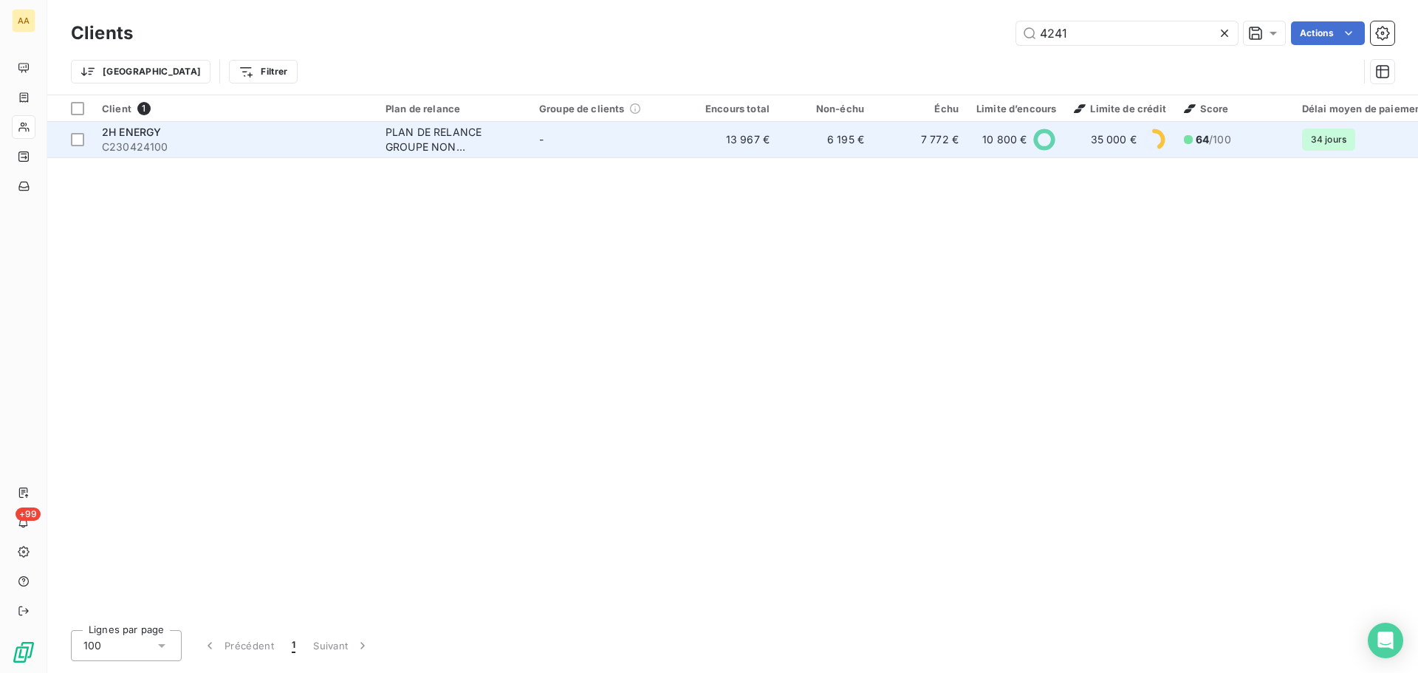
type input "4241"
click at [164, 151] on span "C230424100" at bounding box center [235, 147] width 266 height 15
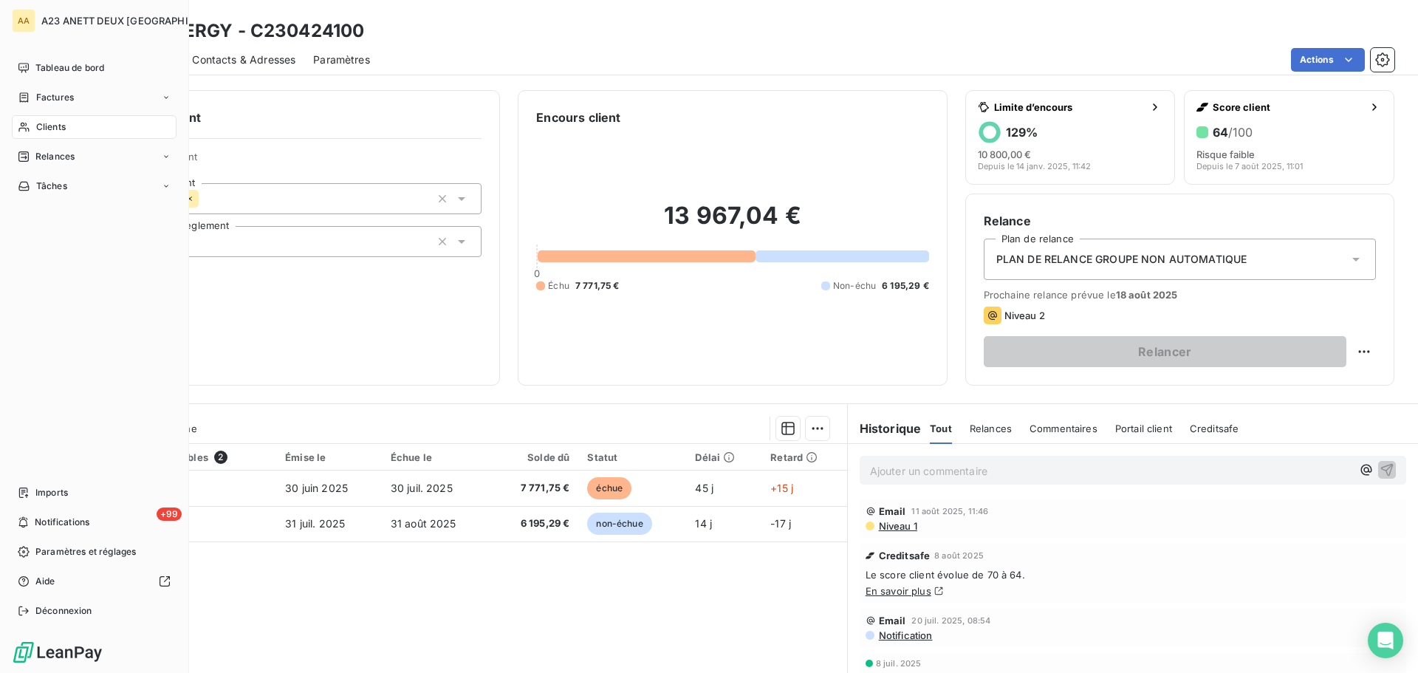
click at [46, 134] on div "Clients" at bounding box center [94, 127] width 165 height 24
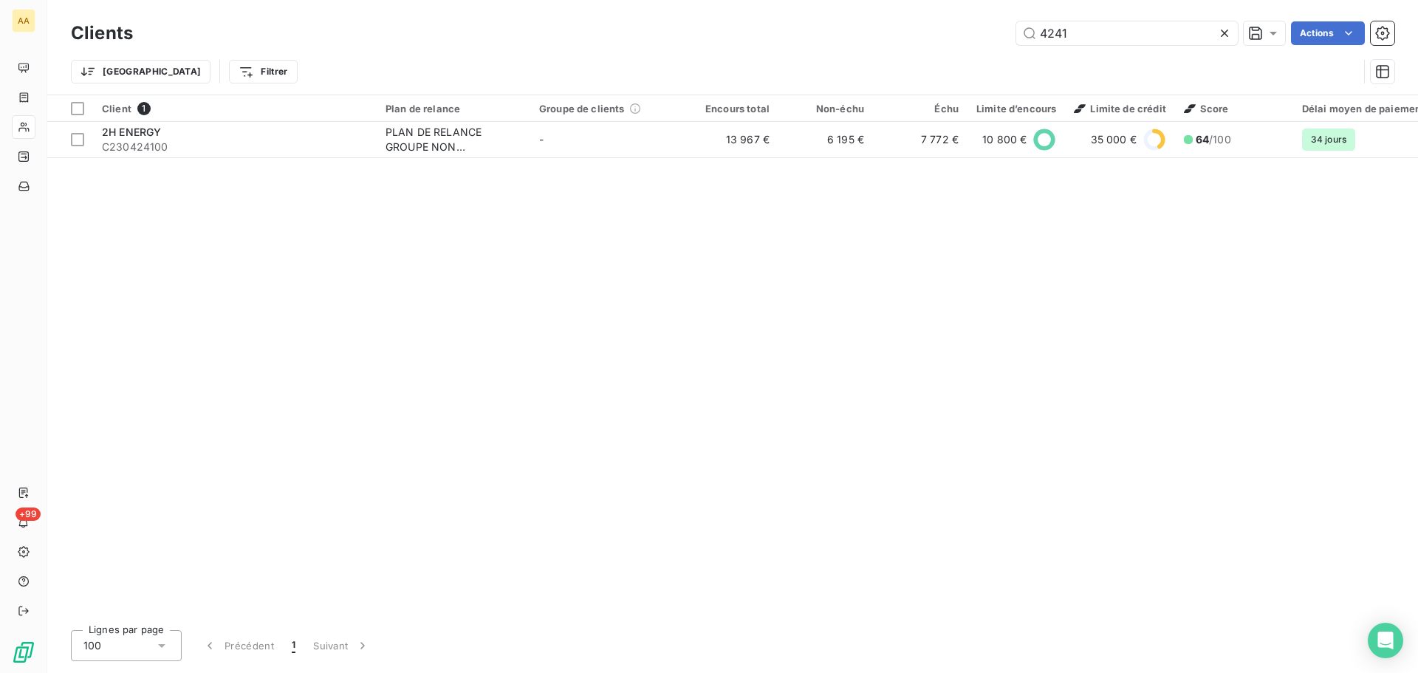
drag, startPoint x: 1086, startPoint y: 40, endPoint x: 948, endPoint y: 52, distance: 138.6
click at [956, 52] on div "Clients 4241 Actions Trier Filtrer" at bounding box center [732, 56] width 1323 height 77
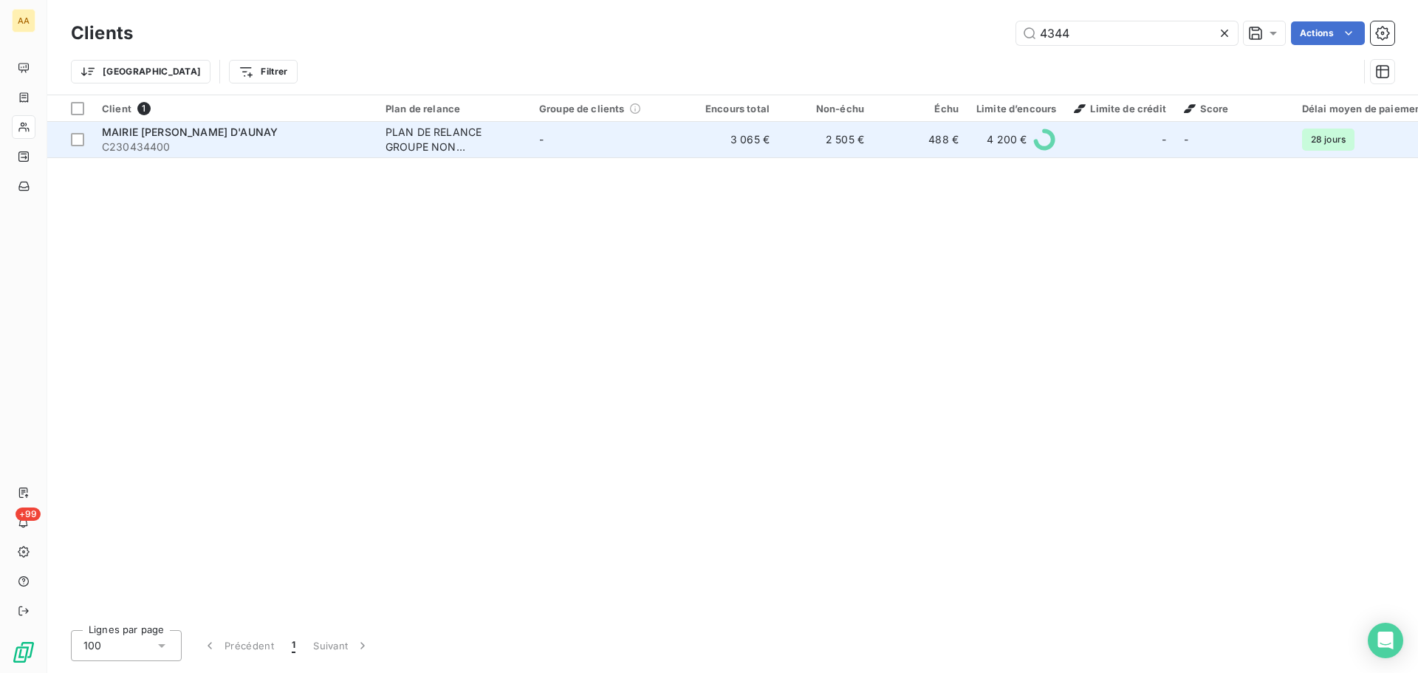
type input "4344"
click at [266, 131] on div "MAIRIE [PERSON_NAME] D'AUNAY" at bounding box center [235, 132] width 266 height 15
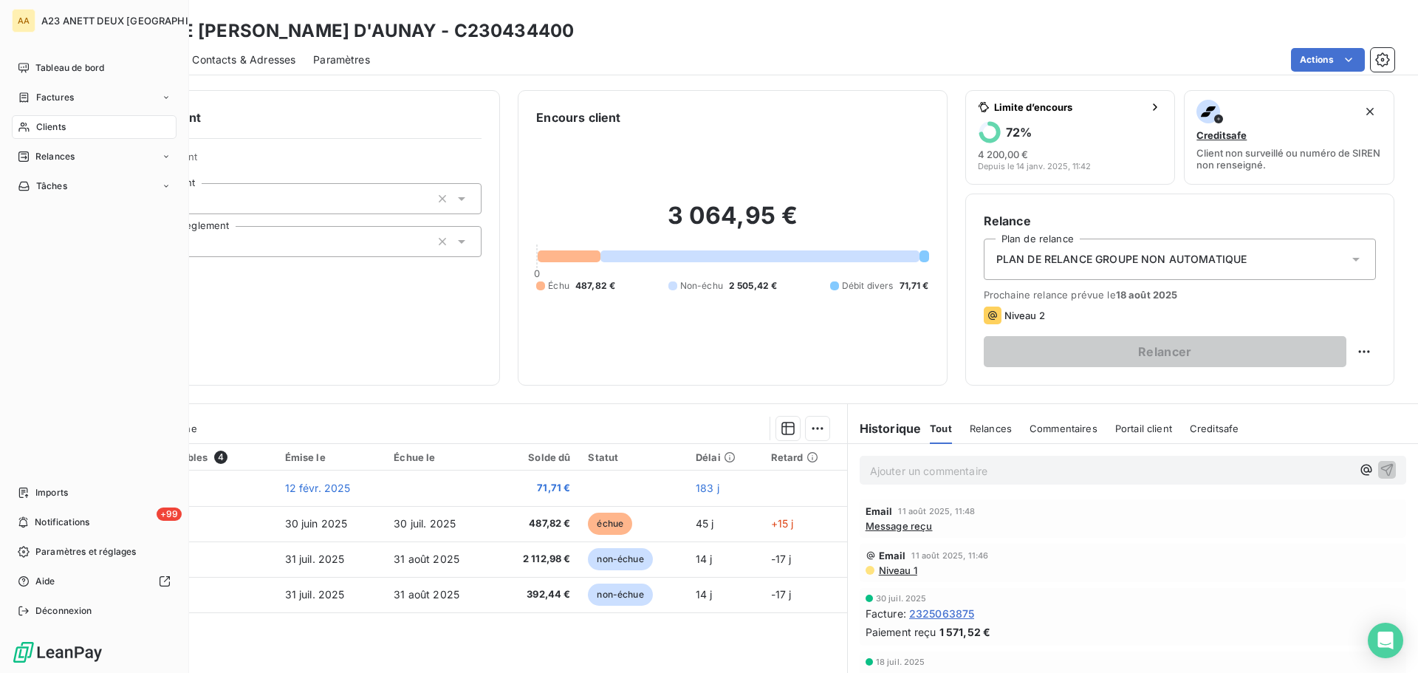
click at [53, 126] on span "Clients" at bounding box center [51, 126] width 30 height 13
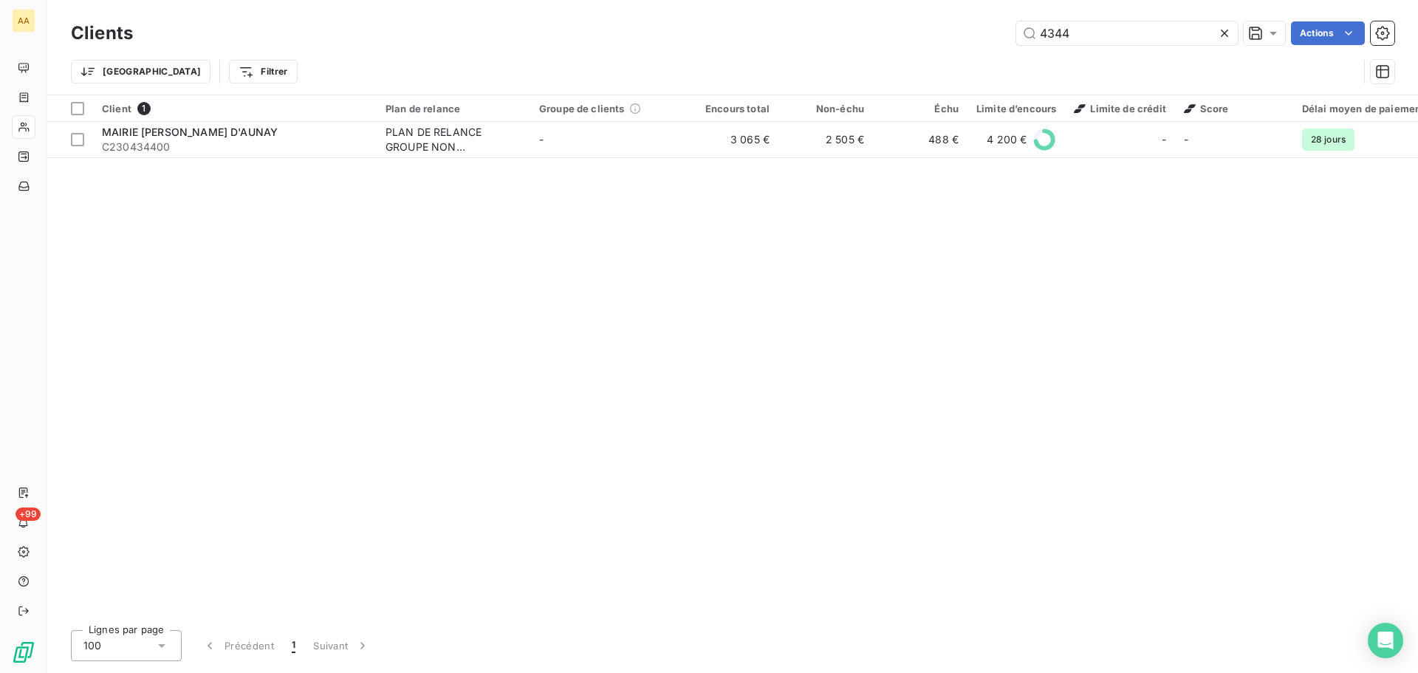
drag, startPoint x: 1098, startPoint y: 32, endPoint x: 782, endPoint y: 23, distance: 316.2
click at [811, 24] on div "4344 Actions" at bounding box center [772, 33] width 1243 height 24
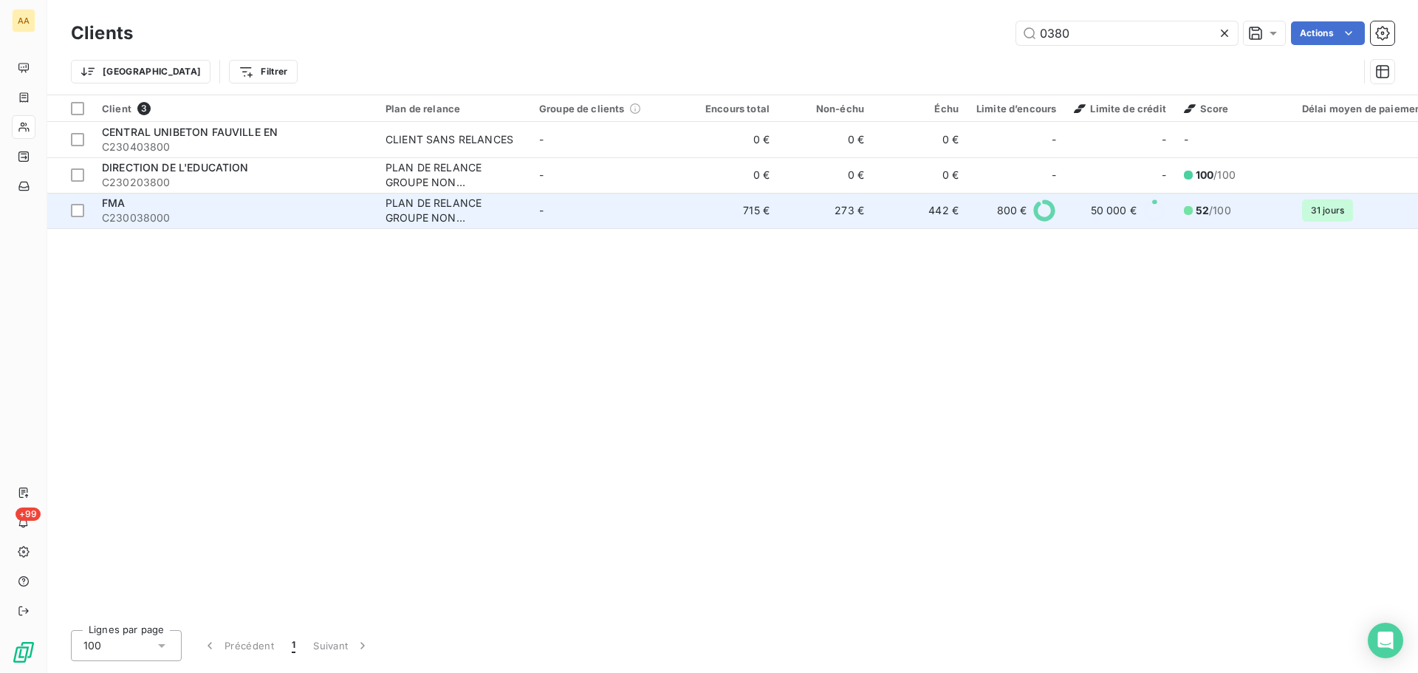
type input "0380"
click at [221, 207] on div "FMA" at bounding box center [235, 203] width 266 height 15
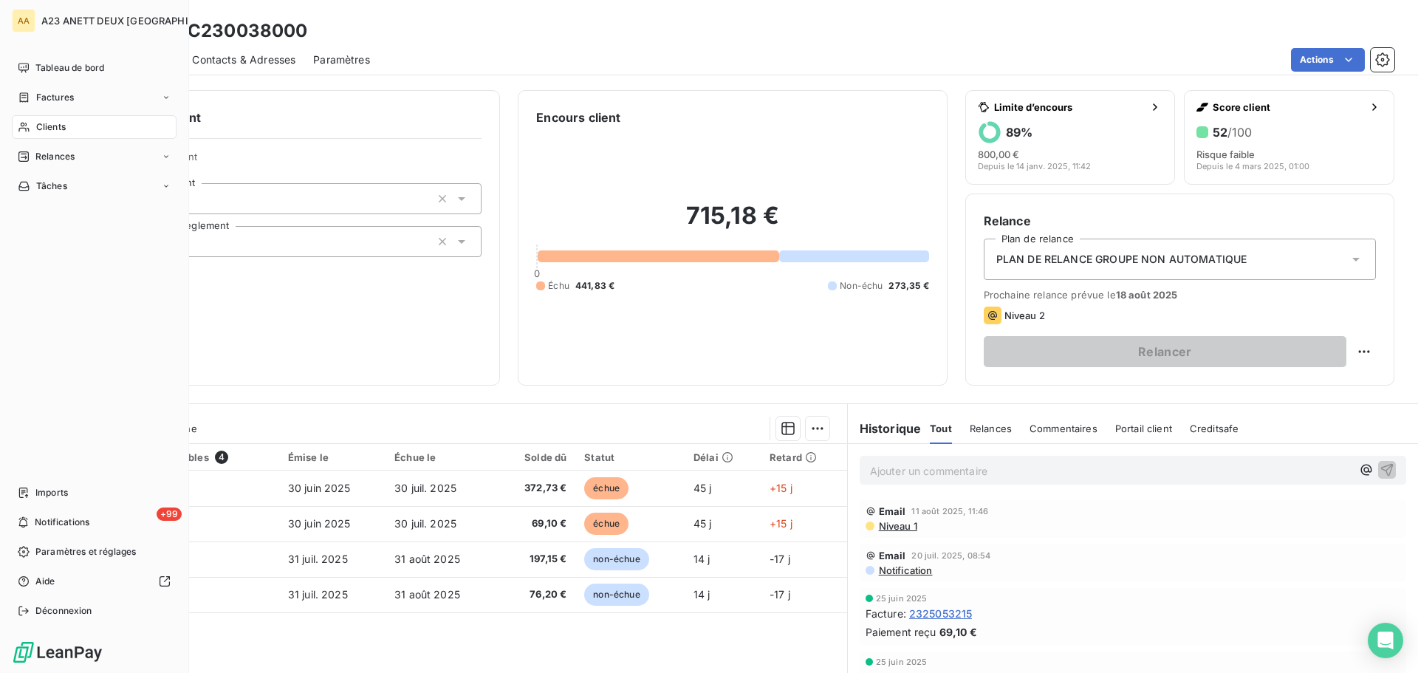
click at [63, 131] on span "Clients" at bounding box center [51, 126] width 30 height 13
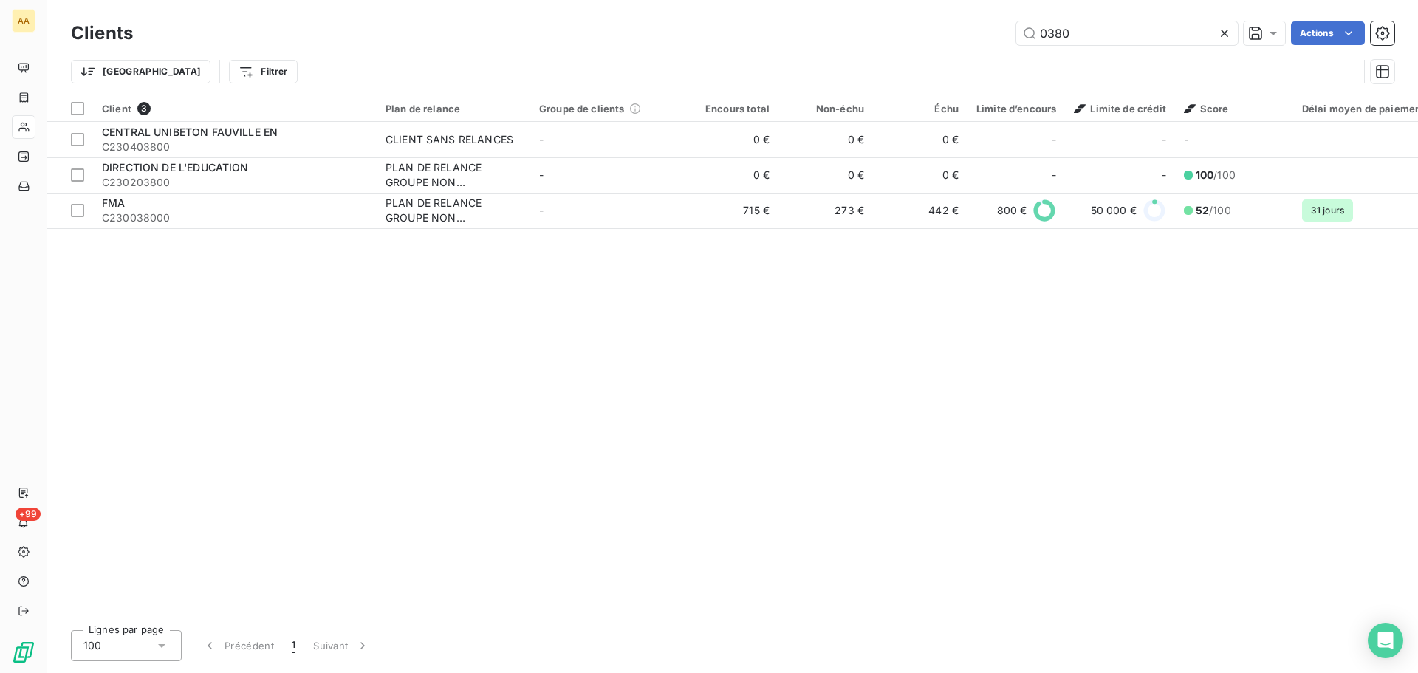
drag, startPoint x: 1084, startPoint y: 39, endPoint x: 987, endPoint y: 46, distance: 97.7
click at [988, 46] on div "Clients 0380 Actions" at bounding box center [732, 33] width 1323 height 31
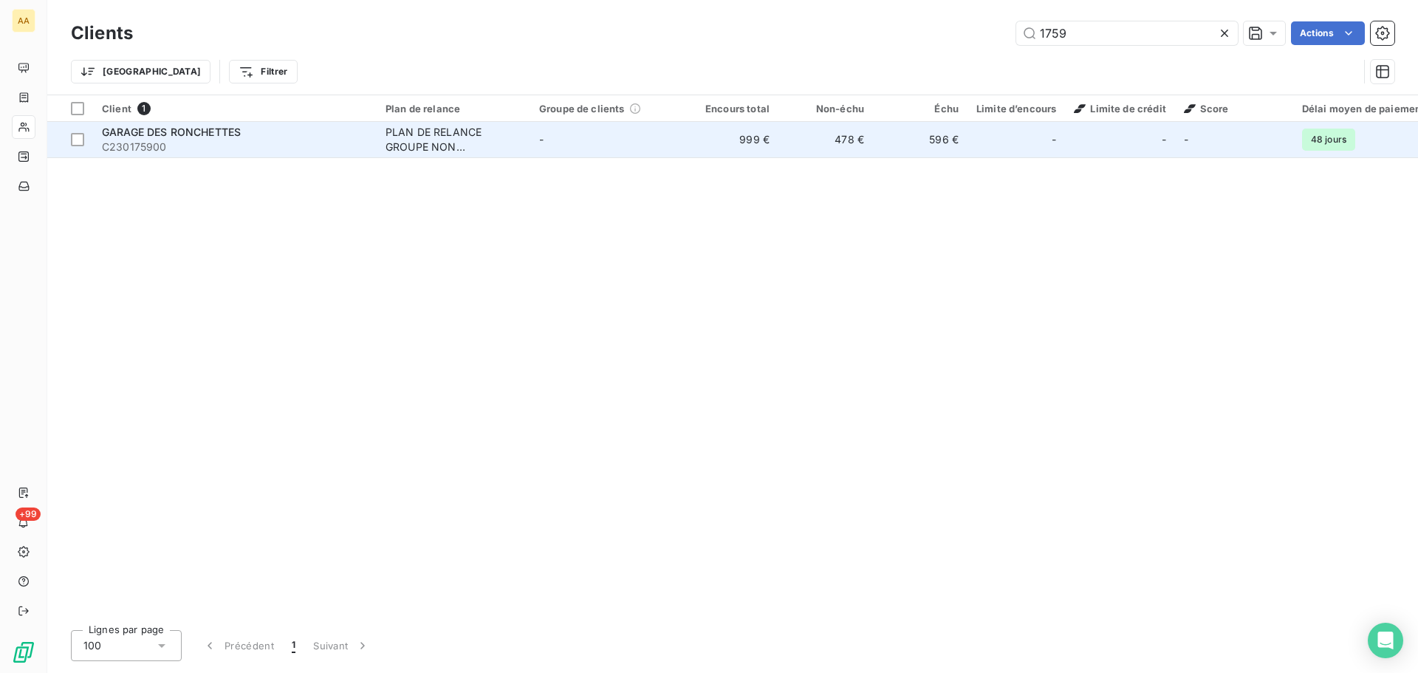
type input "1759"
click at [252, 145] on span "C230175900" at bounding box center [235, 147] width 266 height 15
